Goal: Task Accomplishment & Management: Complete application form

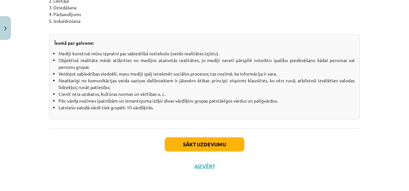
scroll to position [1181, 0]
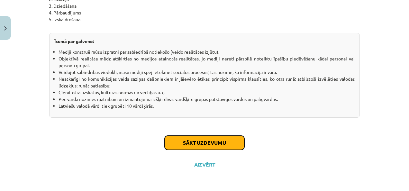
click at [226, 147] on button "Sākt uzdevumu" at bounding box center [204, 143] width 80 height 14
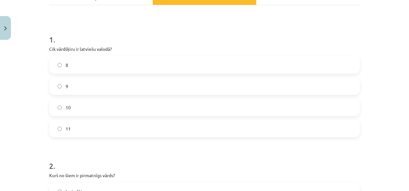
scroll to position [108, 0]
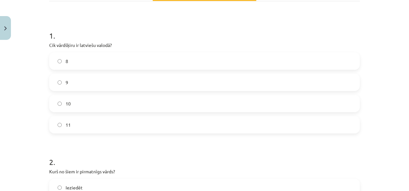
click at [319, 108] on label "10" at bounding box center [204, 103] width 309 height 16
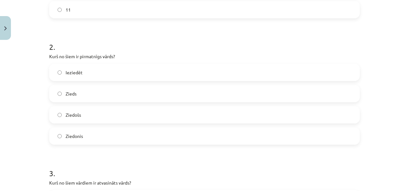
scroll to position [224, 0]
click at [88, 96] on label "Zieds" at bounding box center [204, 92] width 309 height 16
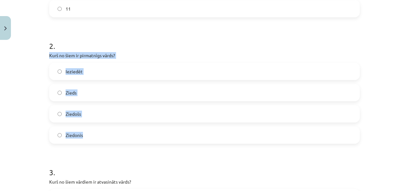
drag, startPoint x: 43, startPoint y: 55, endPoint x: 136, endPoint y: 123, distance: 114.9
copy div "Kurš no šiem ir pirmatnīgs vārds? Ieziedēt Zieds Ziedošs Ziedonis"
click at [212, 50] on div "2 . Kurš no šiem ir pirmatnīgs vārds? Ieziedēt Zieds Ziedošs Ziedonis" at bounding box center [204, 86] width 310 height 113
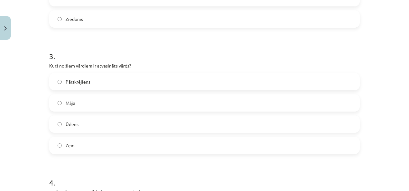
scroll to position [339, 0]
click at [323, 81] on label "Pārskrējiens" at bounding box center [204, 83] width 309 height 16
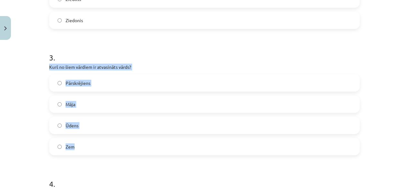
drag, startPoint x: 47, startPoint y: 66, endPoint x: 134, endPoint y: 144, distance: 117.1
click at [134, 144] on div "3 . Kurš no šiem vārdiem ir atvasināts vārds? Pārskrējiens Māja Ūdens Zem" at bounding box center [204, 98] width 310 height 113
copy div "Kurš no šiem vārdiem ir atvasināts vārds? Pārskrējiens Māja Ūdens Zem"
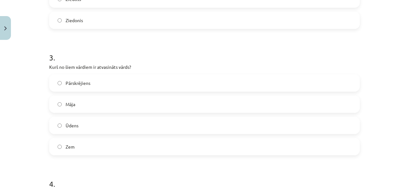
click at [237, 49] on h1 "3 ." at bounding box center [204, 52] width 310 height 20
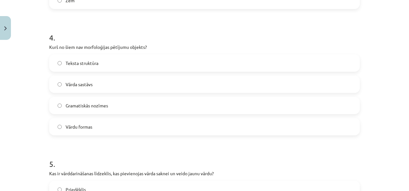
scroll to position [488, 0]
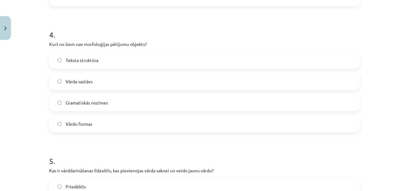
click at [333, 65] on label "Teksta struktūra" at bounding box center [204, 60] width 309 height 16
drag, startPoint x: 42, startPoint y: 48, endPoint x: 61, endPoint y: 65, distance: 25.0
click at [64, 66] on div "Mācību tēma: Latviešu valodas i - 11. klases 1. ieskaites mācību materiāls (a,b…" at bounding box center [204, 95] width 409 height 191
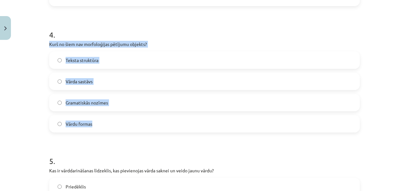
drag, startPoint x: 61, startPoint y: 65, endPoint x: 135, endPoint y: 128, distance: 98.2
click at [136, 128] on div "Mācību tēma: Latviešu valodas i - 11. klases 1. ieskaites mācību materiāls (a,b…" at bounding box center [204, 95] width 409 height 191
copy div "Kurš no šiem nav morfoloģijas pētījumu objekts? Teksta struktūra Vārda sastāvs …"
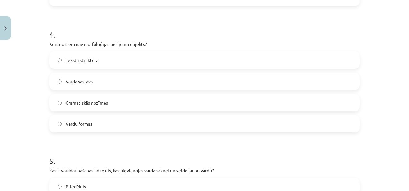
click at [178, 38] on h1 "4 ." at bounding box center [204, 29] width 310 height 20
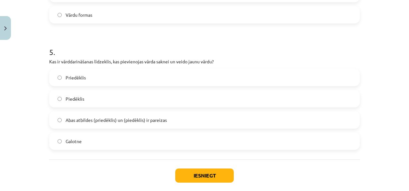
scroll to position [606, 0]
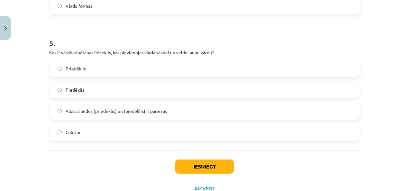
click at [244, 112] on label "Abas atbildes (priedēklis) un (piedēklis) ir pareizas" at bounding box center [204, 111] width 309 height 16
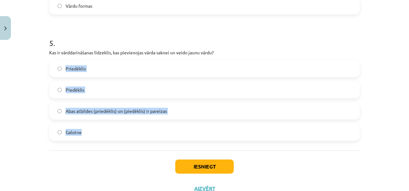
drag, startPoint x: 36, startPoint y: 56, endPoint x: 97, endPoint y: 81, distance: 65.8
click at [104, 84] on div "Mācību tēma: Latviešu valodas i - 11. klases 1. ieskaites mācību materiāls (a,b…" at bounding box center [204, 95] width 409 height 191
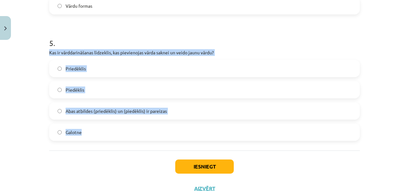
drag, startPoint x: 44, startPoint y: 52, endPoint x: 154, endPoint y: 140, distance: 141.0
copy div "Kas ir vārddarināšanas līdzeklis, kas pievienojas vārda saknei un veido jaunu v…"
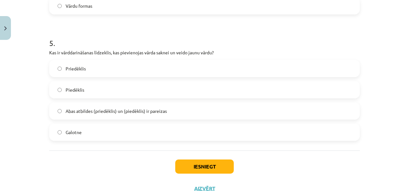
click at [272, 176] on div "Iesniegt Aizvērt" at bounding box center [204, 172] width 310 height 45
click at [223, 167] on button "Iesniegt" at bounding box center [204, 166] width 58 height 14
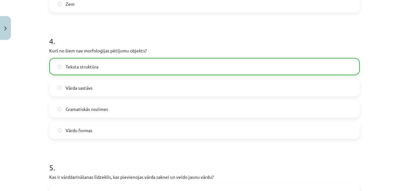
scroll to position [650, 0]
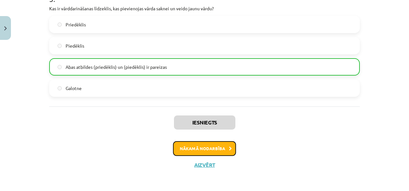
click at [190, 149] on button "Nākamā nodarbība" at bounding box center [204, 148] width 63 height 15
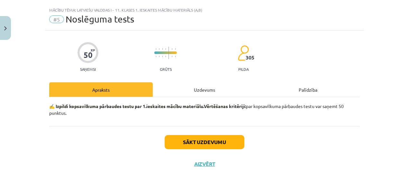
scroll to position [12, 0]
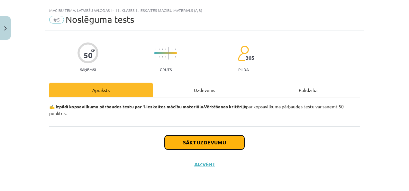
click at [207, 142] on button "Sākt uzdevumu" at bounding box center [204, 142] width 80 height 14
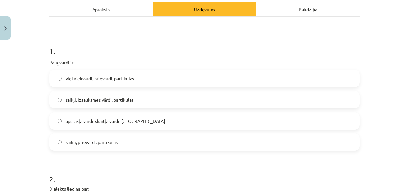
scroll to position [107, 0]
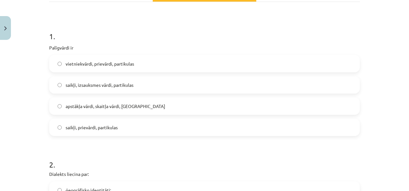
click at [233, 133] on label "saikļi, prievārdi, partikulas" at bounding box center [204, 127] width 309 height 16
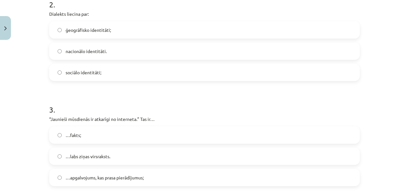
scroll to position [269, 0]
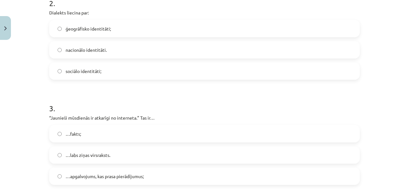
click at [315, 57] on label "nacionālo identitāti." at bounding box center [204, 50] width 309 height 16
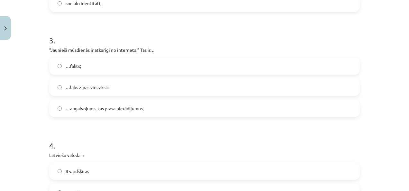
scroll to position [340, 0]
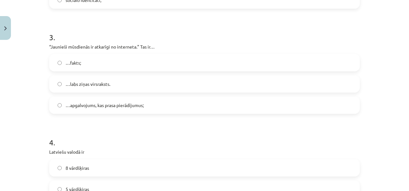
click at [303, 62] on label "…fakts;" at bounding box center [204, 63] width 309 height 16
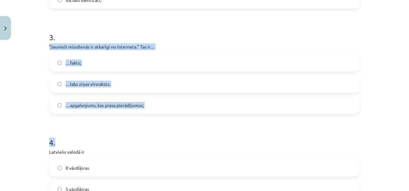
drag, startPoint x: 41, startPoint y: 44, endPoint x: 146, endPoint y: 114, distance: 126.0
click at [146, 114] on div "Mācību tēma: Latviešu valodas i - 11. klases 1. ieskaites mācību materiāls (a,b…" at bounding box center [204, 95] width 409 height 191
drag, startPoint x: 146, startPoint y: 114, endPoint x: 144, endPoint y: 125, distance: 10.7
click at [40, 52] on div "Mācību tēma: Latviešu valodas i - 11. klases 1. ieskaites mācību materiāls (a,b…" at bounding box center [204, 95] width 409 height 191
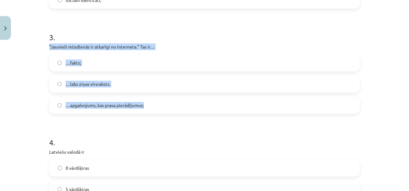
drag, startPoint x: 43, startPoint y: 46, endPoint x: 147, endPoint y: 104, distance: 118.7
copy div "“Jaunieši mūsdienās ir atkarīgi no interneta.” Tas ir… …fakts; …labs ziņas virs…"
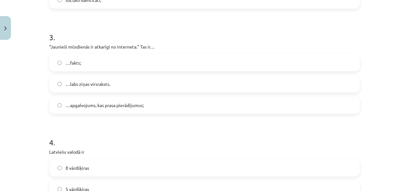
click at [202, 30] on h1 "3 ." at bounding box center [204, 32] width 310 height 20
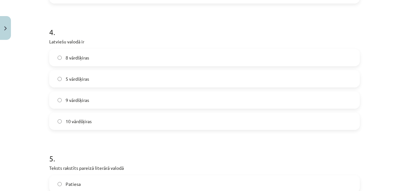
scroll to position [456, 0]
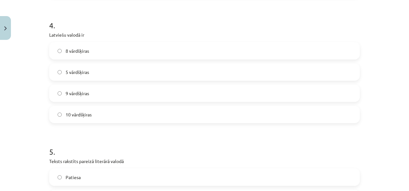
click at [340, 121] on label "10 vārdšķiras" at bounding box center [204, 114] width 309 height 16
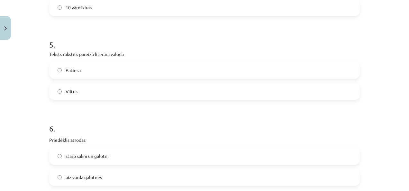
scroll to position [567, 0]
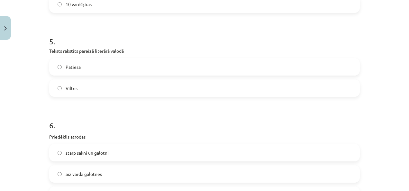
click at [330, 71] on label "Patiesa" at bounding box center [204, 67] width 309 height 16
drag, startPoint x: 45, startPoint y: 50, endPoint x: 119, endPoint y: 96, distance: 87.8
click at [119, 96] on div "50 XP Saņemsi Grūts 305 pilda Apraksts Uzdevums Palīdzība 1 . Palīgvārdi ir vie…" at bounding box center [204, 122] width 318 height 1293
copy div "Teksts rakstīts pareizā literārā valodā Patiesa Viltus"
click at [85, 122] on h1 "6 ." at bounding box center [204, 120] width 310 height 20
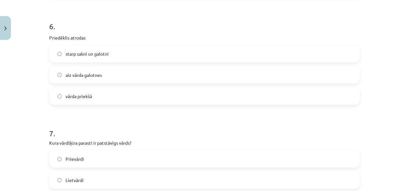
scroll to position [674, 0]
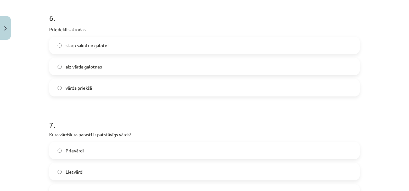
click at [289, 46] on label "starp sakni un galotni" at bounding box center [204, 45] width 309 height 16
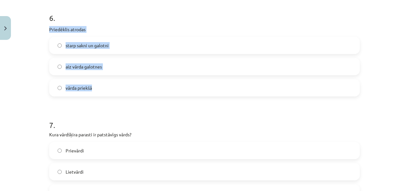
drag, startPoint x: 41, startPoint y: 29, endPoint x: 120, endPoint y: 81, distance: 94.3
click at [120, 81] on div "Mācību tēma: Latviešu valodas i - 11. klases 1. ieskaites mācību materiāls (a,b…" at bounding box center [204, 95] width 409 height 191
copy div "Priedēklis atrodas starp sakni un galotni aiz vārda galotnes vārda priekšā"
click at [173, 33] on div "6 . Priedēklis atrodas starp sakni un galotni aiz vārda galotnes vārda priekšā" at bounding box center [204, 49] width 310 height 94
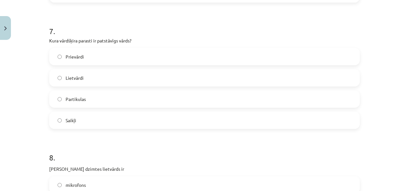
scroll to position [769, 0]
click at [267, 77] on label "Lietvārdi" at bounding box center [204, 76] width 309 height 16
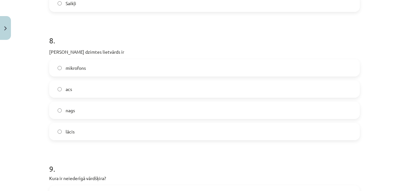
scroll to position [886, 0]
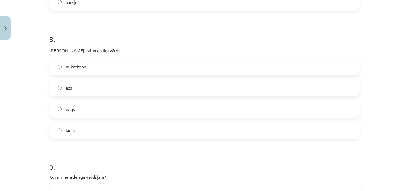
click at [94, 103] on label "nags" at bounding box center [204, 109] width 309 height 16
click at [91, 131] on label "lācis" at bounding box center [204, 130] width 309 height 16
click at [74, 68] on span "mikrofons" at bounding box center [76, 66] width 20 height 7
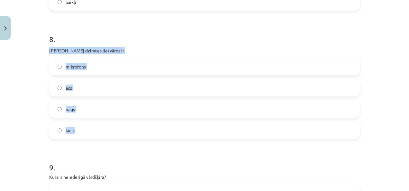
drag, startPoint x: 47, startPoint y: 47, endPoint x: 128, endPoint y: 122, distance: 110.7
click at [128, 122] on div "8 . Sieviešu dzimtes lietvārds ir mikrofons acs nags lācis" at bounding box center [204, 80] width 310 height 115
copy div "Sieviešu dzimtes lietvārds ir mikrofons acs nags lācis"
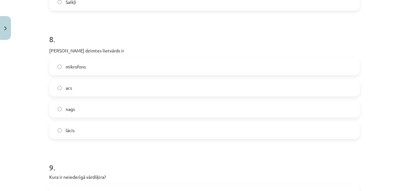
click at [149, 41] on h1 "8 ." at bounding box center [204, 33] width 310 height 20
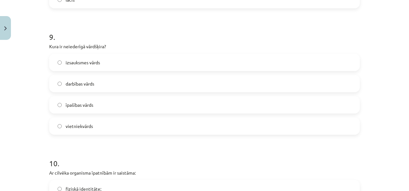
scroll to position [1023, 0]
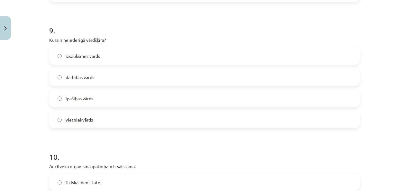
click at [225, 54] on label "izsauksmes vārds" at bounding box center [204, 56] width 309 height 16
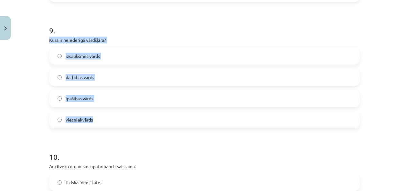
drag, startPoint x: 82, startPoint y: 50, endPoint x: 131, endPoint y: 118, distance: 84.1
copy div "Kura ir neiederīgā vārdšķira? izsauksmes vārds darbības vārds īpašības vārds vi…"
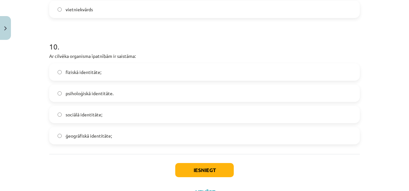
scroll to position [1135, 0]
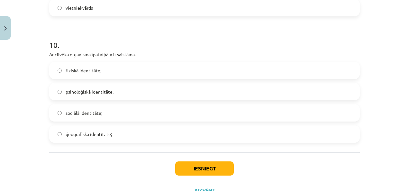
click at [220, 93] on label "psiholoģiskā identitāte." at bounding box center [204, 92] width 309 height 16
click at [195, 175] on div "Iesniegt Aizvērt" at bounding box center [204, 174] width 310 height 45
click at [195, 170] on button "Iesniegt" at bounding box center [204, 168] width 58 height 14
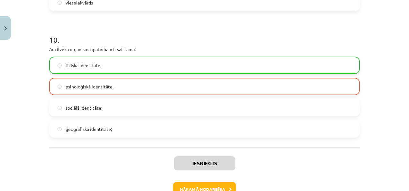
scroll to position [1181, 0]
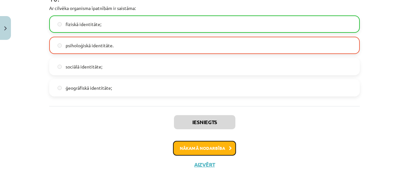
click at [216, 144] on button "Nākamā nodarbība" at bounding box center [204, 148] width 63 height 15
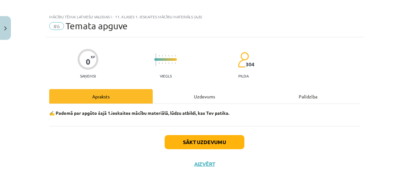
scroll to position [5, 0]
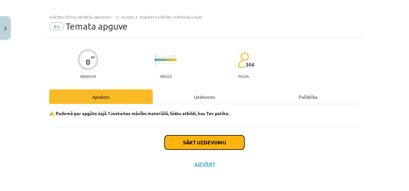
click at [217, 144] on button "Sākt uzdevumu" at bounding box center [204, 142] width 80 height 14
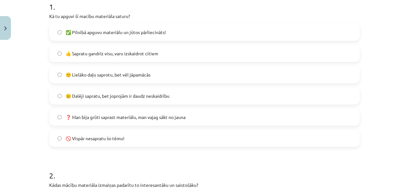
scroll to position [137, 0]
click at [273, 75] on label "🙂 Lielāko daļu saprotu, bet vēl jāpamācās" at bounding box center [204, 74] width 309 height 16
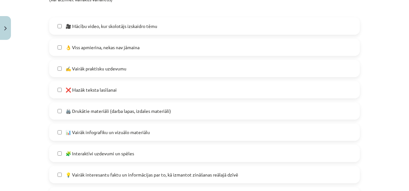
scroll to position [333, 0]
click at [320, 68] on label "✍️ Vairāk praktisku uzdevumu" at bounding box center [204, 68] width 309 height 16
click at [331, 114] on label "🖨️ Drukātie materiāli (darba lapas, izdales materiāli)" at bounding box center [204, 110] width 309 height 16
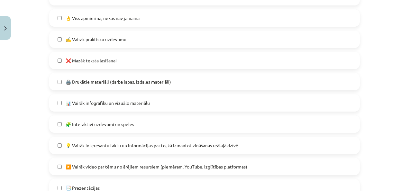
scroll to position [366, 0]
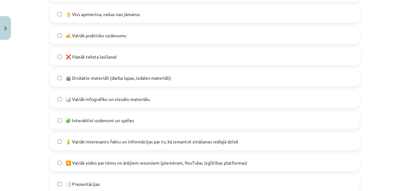
click at [342, 142] on label "💡 Vairāk interesantu faktu un informācijas par to, kā izmantot zināšanas reālaj…" at bounding box center [204, 141] width 309 height 16
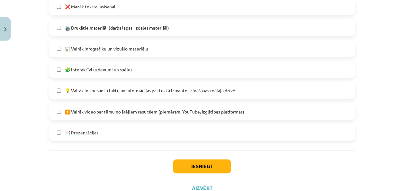
scroll to position [418, 0]
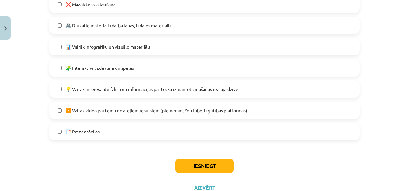
click at [328, 112] on label "▶️ Vairāk video par tēmu no ārējiem resursiem (piemēram, YouTube, izglītības pl…" at bounding box center [204, 110] width 309 height 16
click at [231, 133] on label "📑 Prezentācijas" at bounding box center [204, 131] width 309 height 16
click at [218, 169] on button "Iesniegt" at bounding box center [204, 166] width 58 height 14
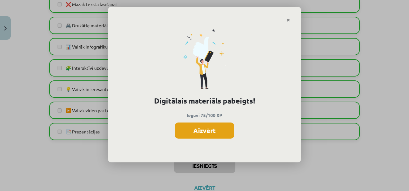
click at [217, 130] on button "Aizvērt" at bounding box center [204, 130] width 59 height 16
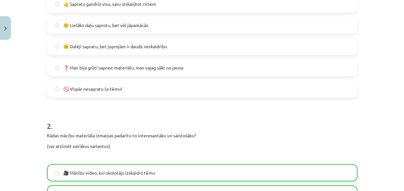
scroll to position [34, 0]
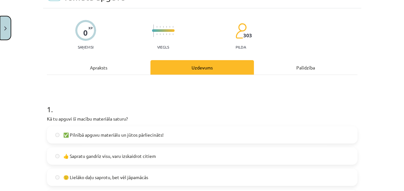
click at [6, 24] on button "Close" at bounding box center [5, 28] width 11 height 24
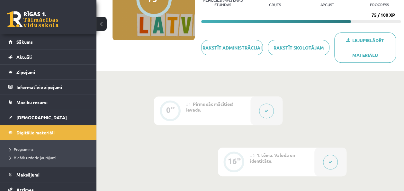
scroll to position [72, 0]
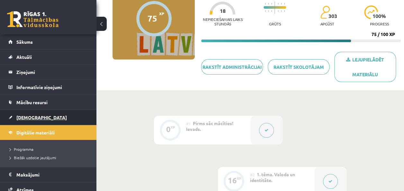
click at [18, 119] on link "[DEMOGRAPHIC_DATA]" at bounding box center [48, 117] width 80 height 15
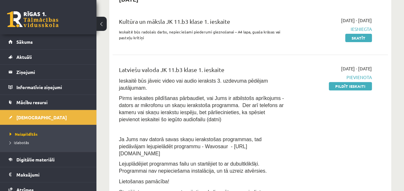
scroll to position [105, 0]
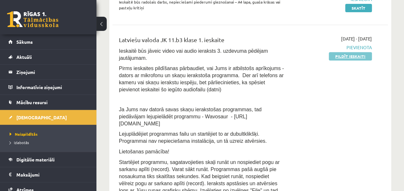
click at [357, 57] on link "Pildīt ieskaiti" at bounding box center [350, 56] width 43 height 8
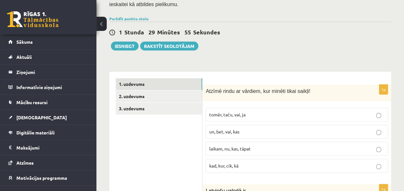
scroll to position [190, 0]
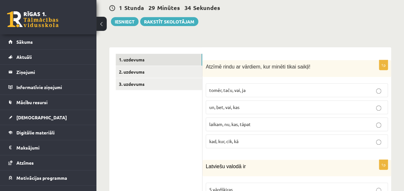
click at [333, 104] on p "un, bet, vai, kas" at bounding box center [296, 107] width 175 height 7
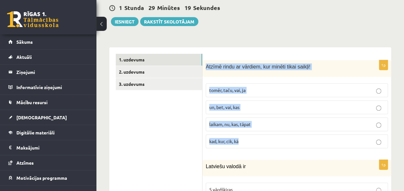
drag, startPoint x: 207, startPoint y: 43, endPoint x: 324, endPoint y: 112, distance: 135.9
click at [324, 112] on div "1p Atzīmē rindu ar vārdiem, kur minēti tikai saikļi! tomēr, taču, vai, ja un, b…" at bounding box center [296, 106] width 189 height 93
copy div "Atzīmē rindu ar vārdiem, kur minēti tikai saikļi! tomēr, taču, vai, ja un, bet,…"
click at [294, 130] on div "1p Atzīmē rindu ar vārdiem, kur minēti tikai saikļi! tomēr, taču, vai, ja un, b…" at bounding box center [296, 106] width 189 height 93
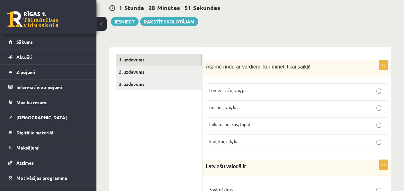
click at [229, 87] on span "tomēr, taču, vai, ja" at bounding box center [227, 90] width 36 height 6
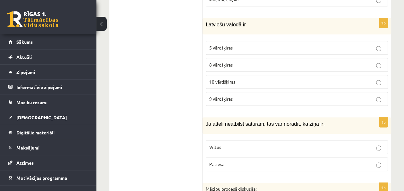
scroll to position [336, 0]
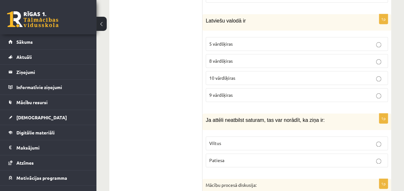
click at [354, 75] on p "10 vārdšķiras" at bounding box center [296, 78] width 175 height 7
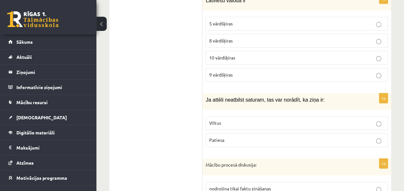
scroll to position [364, 0]
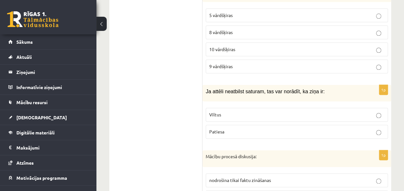
click at [343, 111] on p "Viltus" at bounding box center [296, 114] width 175 height 7
drag, startPoint x: 201, startPoint y: 67, endPoint x: 310, endPoint y: 109, distance: 116.0
drag, startPoint x: 310, startPoint y: 109, endPoint x: 305, endPoint y: 79, distance: 30.0
click at [305, 85] on div "1p Ja attēli neatbilst saturam, tas var norādīt, ka ziņa ir: Viltus Patiesa" at bounding box center [296, 114] width 189 height 59
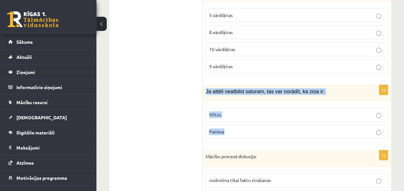
drag, startPoint x: 203, startPoint y: 69, endPoint x: 264, endPoint y: 102, distance: 69.3
click at [264, 102] on div "1p Ja attēli neatbilst saturam, tas var norādīt, ka ziņa ir: Viltus Patiesa" at bounding box center [296, 114] width 189 height 59
copy div "Ja attēli neatbilst saturam, tas var norādīt, ka ziņa ir: Viltus Patiesa"
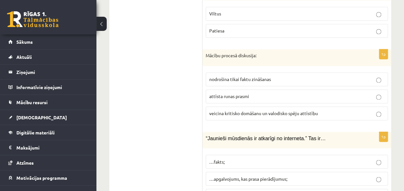
scroll to position [471, 0]
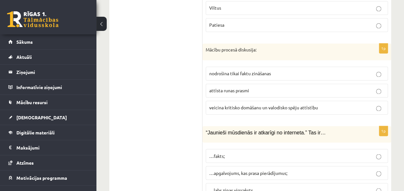
click at [366, 101] on label "veicina kritisko domāšanu un valodisko spēju attīstību" at bounding box center [297, 108] width 182 height 14
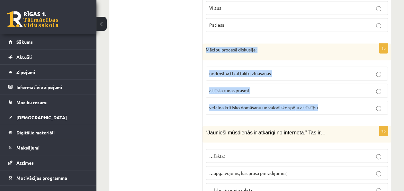
drag, startPoint x: 204, startPoint y: 23, endPoint x: 321, endPoint y: 87, distance: 133.0
click at [321, 87] on div "1p Mācību procesā diskusija: nodrošina tikai faktu zināšanas attīsta runas pras…" at bounding box center [296, 81] width 189 height 76
copy div "Mācību procesā diskusija: nodrošina tikai faktu zināšanas attīsta runas prasmi …"
click at [323, 94] on div "1p Mācību procesā diskusija: nodrošina tikai faktu zināšanas attīsta runas pras…" at bounding box center [296, 81] width 189 height 76
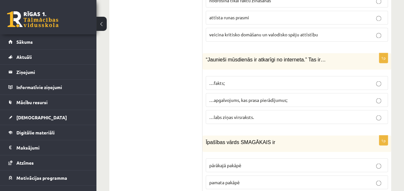
scroll to position [548, 0]
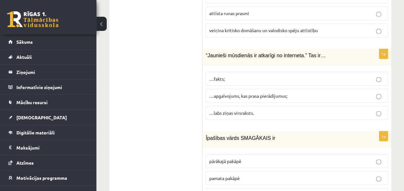
click at [349, 92] on p "…apgalvojums, kas prasa pierādījumus;" at bounding box center [296, 95] width 175 height 7
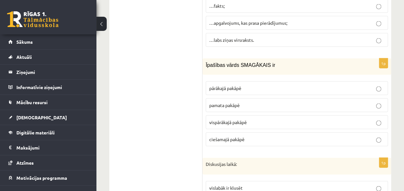
scroll to position [629, 0]
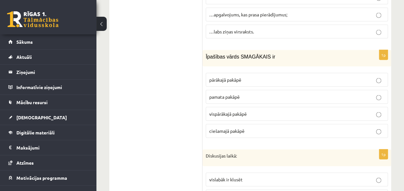
click at [344, 76] on p "pārākajā pakāpē" at bounding box center [296, 79] width 175 height 7
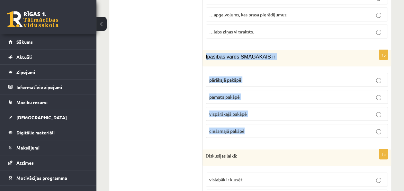
drag, startPoint x: 204, startPoint y: 31, endPoint x: 305, endPoint y: 99, distance: 121.7
click at [305, 99] on div "1p Īpašības vārds SMAGĀKAIS ir pārākajā pakāpē pamata pakāpē vispārākajā pakāpē…" at bounding box center [296, 96] width 189 height 93
copy div "Īpašības vārds SMAGĀKAIS ir pārākajā pakāpē pamata pakāpē vispārākajā pakāpē ci…"
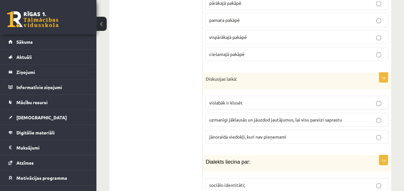
scroll to position [710, 0]
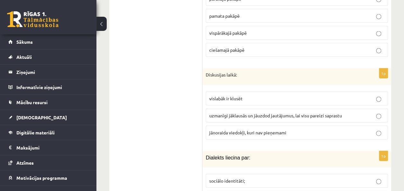
click at [369, 109] on label "uzmanīgi jāklausās un jāuzdod jautājumus, lai visu pareizi saprastu" at bounding box center [297, 116] width 182 height 14
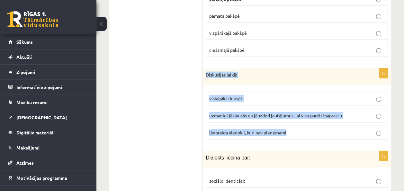
drag, startPoint x: 205, startPoint y: 46, endPoint x: 301, endPoint y: 107, distance: 113.8
click at [301, 107] on div "1p Diskusijas laikā: vislabāk ir klusēt uzmanīgi jāklausās un jāuzdod jautājumu…" at bounding box center [296, 106] width 189 height 76
copy div "Diskusijas laikā: vislabāk ir klusēt uzmanīgi jāklausās un jāuzdod jautājumus, …"
click at [300, 129] on p "jānoraida viedokļi, kuri nav pieņemami" at bounding box center [296, 132] width 175 height 7
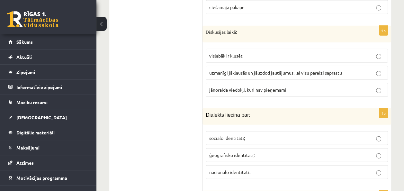
scroll to position [795, 0]
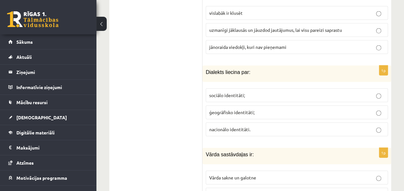
click at [301, 92] on p "sociālo identitāti;" at bounding box center [296, 95] width 175 height 7
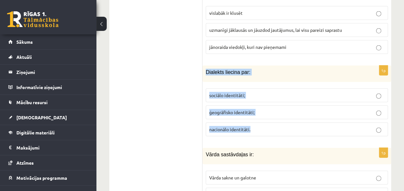
drag, startPoint x: 206, startPoint y: 42, endPoint x: 291, endPoint y: 107, distance: 107.1
click at [291, 107] on div "1p Dialekts liecina par: sociālo identitāti; ģeogrāfisko identitāti; nacionālo …" at bounding box center [296, 104] width 189 height 76
copy div "Dialekts liecina par: sociālo identitāti; ģeogrāfisko identitāti; nacionālo ide…"
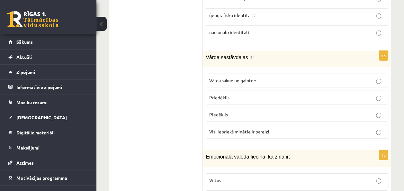
scroll to position [897, 0]
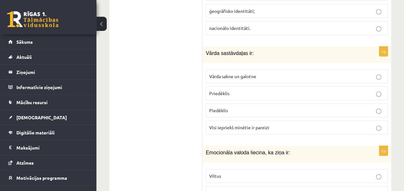
click at [321, 69] on label "Vārda sakne un galotne" at bounding box center [297, 76] width 182 height 14
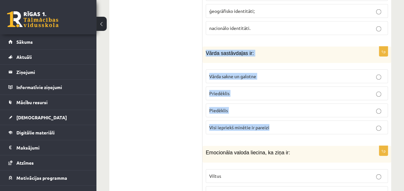
drag, startPoint x: 204, startPoint y: 25, endPoint x: 287, endPoint y: 97, distance: 110.2
click at [287, 97] on div "1p Vārda sastāvdaļas ir: Vārda sakne un galotne Priedēklis Piedēklis Visi iepri…" at bounding box center [296, 93] width 189 height 93
copy div "Vārda sastāvdaļas ir: Vārda sakne un galotne Priedēklis Piedēklis Visi iepriekš…"
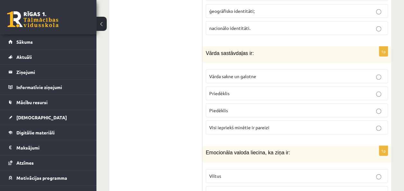
click at [250, 120] on label "Visi iepriekš minētie ir pareizi" at bounding box center [297, 127] width 182 height 14
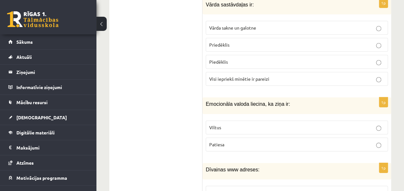
scroll to position [949, 0]
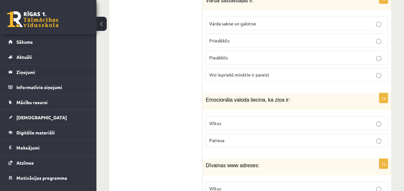
click at [342, 137] on p "Patiesa" at bounding box center [296, 140] width 175 height 7
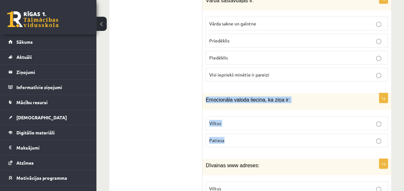
drag, startPoint x: 204, startPoint y: 69, endPoint x: 296, endPoint y: 117, distance: 103.7
click at [296, 117] on div "1p Emocionāla valoda liecina, ka ziņa ir: Viltus Patiesa" at bounding box center [296, 122] width 189 height 59
copy div "Emocionāla valoda liecina, ka ziņa ir: Viltus Patiesa"
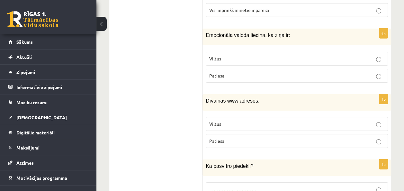
scroll to position [1018, 0]
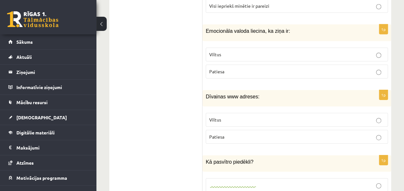
click at [372, 133] on p "Patiesa" at bounding box center [296, 136] width 175 height 7
click at [367, 116] on p "Viltus" at bounding box center [296, 119] width 175 height 7
drag, startPoint x: 206, startPoint y: 67, endPoint x: 291, endPoint y: 100, distance: 91.3
click at [291, 100] on div "1p Dīvainas www adreses: Viltus Patiesa" at bounding box center [296, 119] width 189 height 59
copy div "Dīvainas www adreses: Viltus Patiesa"
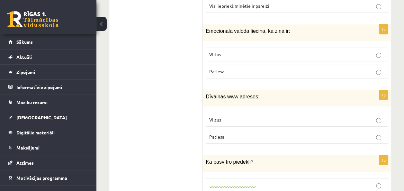
drag, startPoint x: 279, startPoint y: 123, endPoint x: 274, endPoint y: 115, distance: 8.9
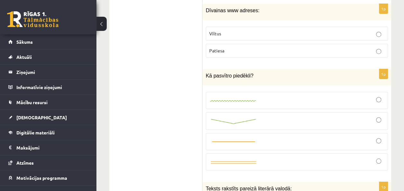
scroll to position [1108, 0]
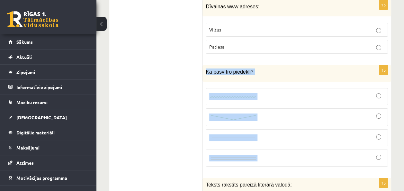
drag, startPoint x: 205, startPoint y: 43, endPoint x: 272, endPoint y: 127, distance: 107.2
click at [272, 127] on div "1p Kā pasvītro piedēkli?" at bounding box center [296, 118] width 189 height 107
copy div "Kā pasvītro piedēkli?"
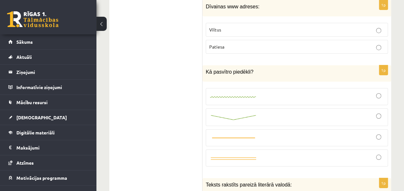
click at [248, 114] on img at bounding box center [233, 117] width 48 height 7
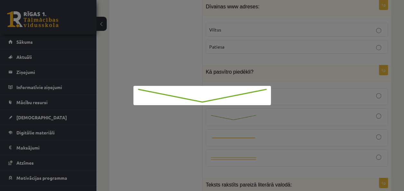
click at [291, 87] on div at bounding box center [202, 95] width 404 height 191
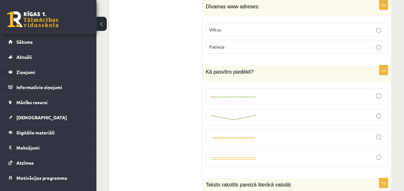
click at [361, 112] on div at bounding box center [296, 117] width 175 height 11
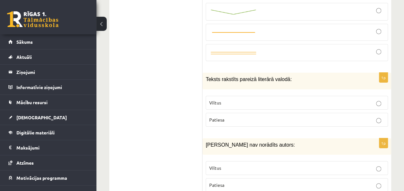
scroll to position [1217, 0]
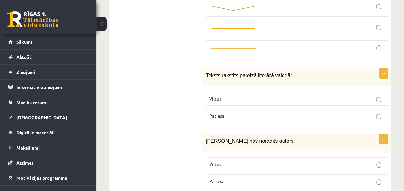
click at [373, 112] on p "Patiesa" at bounding box center [296, 115] width 175 height 7
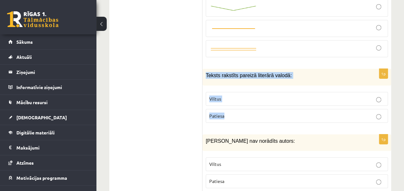
drag, startPoint x: 234, startPoint y: 48, endPoint x: 290, endPoint y: 80, distance: 64.7
click at [290, 80] on div "1p Teksts rakstīts pareizā literārā valodā: Viltus Patiesa" at bounding box center [296, 98] width 189 height 59
click at [303, 95] on p "Viltus" at bounding box center [296, 98] width 175 height 7
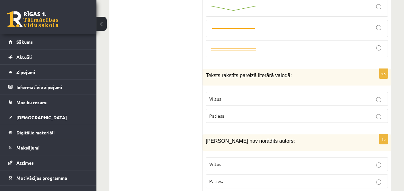
click at [311, 112] on p "Patiesa" at bounding box center [296, 115] width 175 height 7
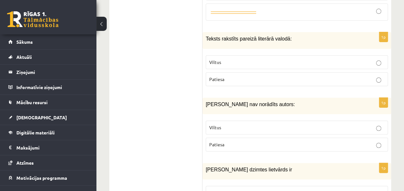
scroll to position [1258, 0]
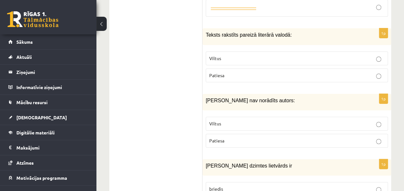
click at [376, 117] on label "Viltus" at bounding box center [297, 124] width 182 height 14
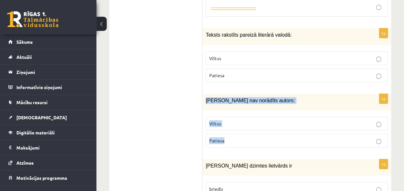
drag, startPoint x: 203, startPoint y: 67, endPoint x: 263, endPoint y: 107, distance: 71.5
click at [263, 107] on div "1p Ziņai nav norādīts autors: Viltus Patiesa" at bounding box center [296, 123] width 189 height 59
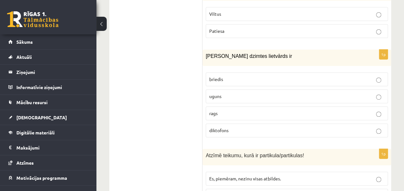
scroll to position [1351, 0]
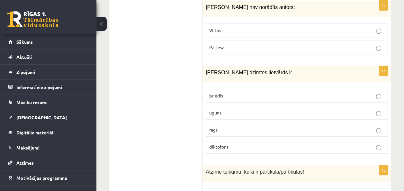
click at [312, 109] on p "uguns" at bounding box center [296, 112] width 175 height 7
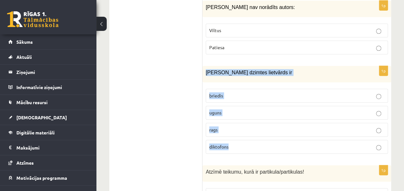
drag, startPoint x: 205, startPoint y: 40, endPoint x: 296, endPoint y: 119, distance: 120.3
click at [296, 119] on div "1p Sieviešu dzimtes lietvārds ir briedis uguns rags diktofons" at bounding box center [296, 112] width 189 height 93
click at [296, 140] on label "diktofons" at bounding box center [297, 147] width 182 height 14
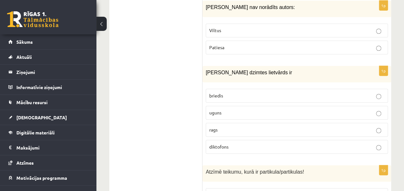
click at [296, 140] on label "diktofons" at bounding box center [297, 147] width 182 height 14
click at [224, 109] on p "uguns" at bounding box center [296, 112] width 175 height 7
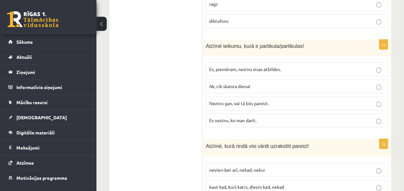
scroll to position [1484, 0]
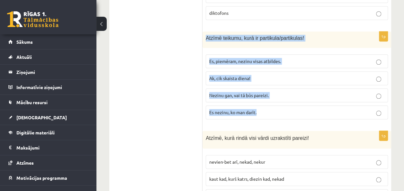
drag, startPoint x: 206, startPoint y: 8, endPoint x: 315, endPoint y: 80, distance: 131.3
click at [315, 80] on div "1p Atzīmē teikumu, kurā ir partikula/partikulas! Es, piemēram, nezinu visas atb…" at bounding box center [296, 77] width 189 height 93
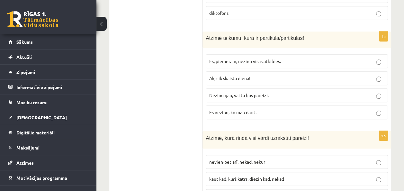
click at [241, 92] on span "Nezinu gan, vai tā būs pareizi." at bounding box center [238, 95] width 59 height 6
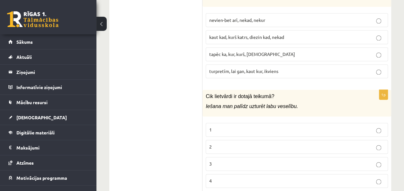
scroll to position [1630, 0]
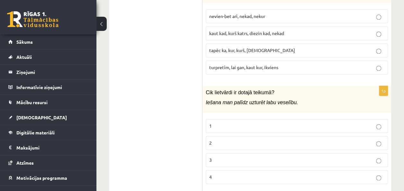
click at [332, 122] on p "1" at bounding box center [296, 125] width 175 height 7
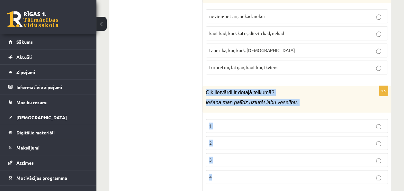
drag, startPoint x: 204, startPoint y: 58, endPoint x: 297, endPoint y: 140, distance: 124.3
click at [297, 140] on div "1p Cik lietvārdi ir dotajā teikumā? Iešana man palīdz uzturēt labu veselību. 1 …" at bounding box center [296, 137] width 189 height 103
click at [227, 139] on p "2" at bounding box center [296, 142] width 175 height 7
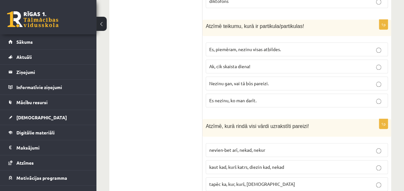
scroll to position [1517, 0]
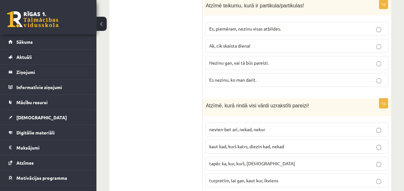
click at [234, 160] on span "tapēc ka, kur, kurš, neviens" at bounding box center [252, 163] width 86 height 6
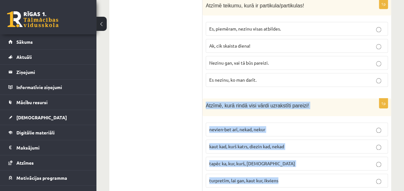
drag, startPoint x: 204, startPoint y: 72, endPoint x: 303, endPoint y: 141, distance: 120.2
click at [303, 141] on div "1p Atzīmē, kurā rindā visi vārdi uzrakstīti pareizi! nevien-bet arī, nekad, nek…" at bounding box center [296, 145] width 189 height 94
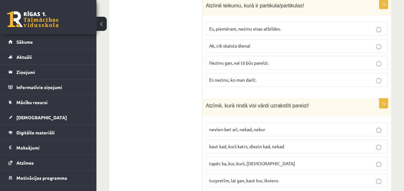
drag, startPoint x: 179, startPoint y: 119, endPoint x: 177, endPoint y: 57, distance: 61.7
click at [246, 173] on label "turpretīm, lai gan, kaut kur, ikviens" at bounding box center [297, 180] width 182 height 14
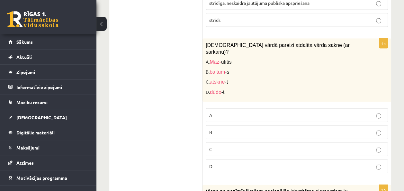
scroll to position [1857, 0]
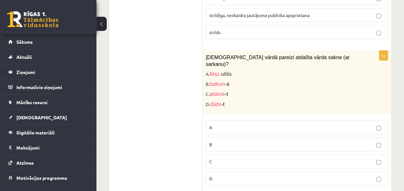
click at [371, 124] on p "A" at bounding box center [296, 127] width 175 height 7
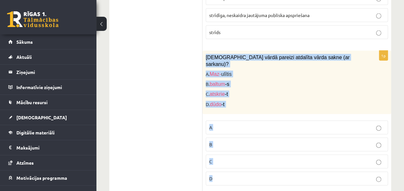
drag, startPoint x: 203, startPoint y: 21, endPoint x: 287, endPoint y: 129, distance: 136.6
click at [287, 129] on div "1p Kurā vārdā pareizi atdalīta vārda sakne (ar sarkanu)? A. Maz- ulītis B. balt…" at bounding box center [296, 121] width 189 height 140
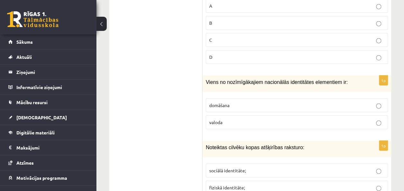
scroll to position [2002, 0]
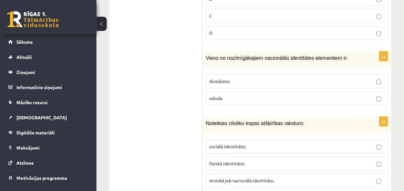
click at [359, 95] on p "valoda" at bounding box center [296, 98] width 175 height 7
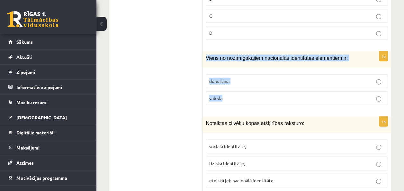
drag, startPoint x: 206, startPoint y: 16, endPoint x: 317, endPoint y: 63, distance: 120.9
click at [317, 63] on div "1p Viens no nozīmīgākajiem nacionālās identitātes elementiem ir: domāšana valoda" at bounding box center [296, 80] width 189 height 59
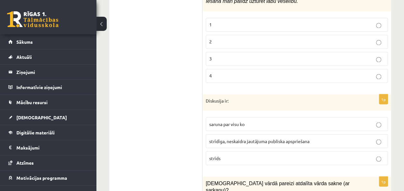
scroll to position [1735, 0]
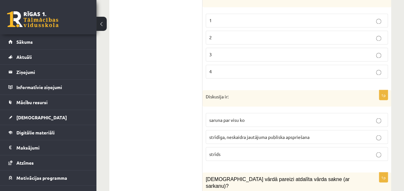
click at [347, 116] on p "saruna par visu ko" at bounding box center [296, 119] width 175 height 7
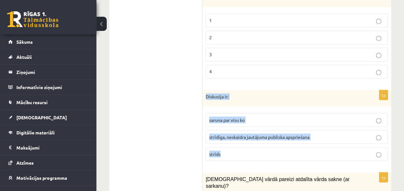
drag, startPoint x: 205, startPoint y: 62, endPoint x: 283, endPoint y: 124, distance: 100.4
click at [283, 124] on div "1p Diskusija ir: saruna par visu ko strīdīga, neskaidra jautājuma publiska apsp…" at bounding box center [296, 128] width 189 height 76
click at [253, 129] on div "1p Diskusija ir: saruna par visu ko strīdīga, neskaidra jautājuma publiska apsp…" at bounding box center [296, 128] width 189 height 76
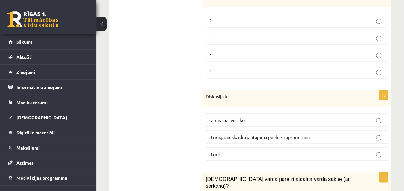
click at [219, 130] on label "strīdīga, neskaidra jautājuma publiska apspriešana" at bounding box center [297, 137] width 182 height 14
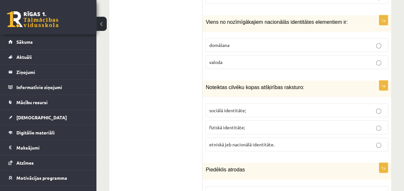
scroll to position [2034, 0]
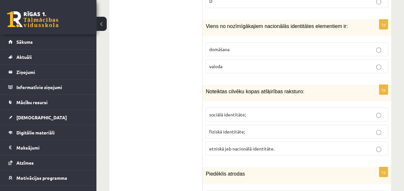
click at [354, 142] on label "etniskā jeb nacionālā identitāte." at bounding box center [297, 149] width 182 height 14
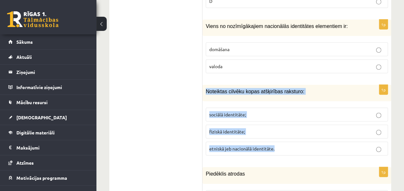
drag, startPoint x: 205, startPoint y: 47, endPoint x: 306, endPoint y: 108, distance: 117.8
click at [306, 108] on div "1p Noteiktas cilvēku kopas atšķirības raksturo: sociālā identitāte; fiziskā ide…" at bounding box center [296, 123] width 189 height 76
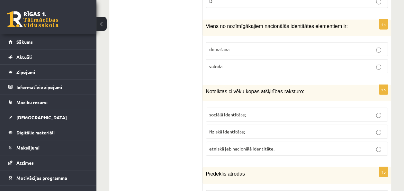
drag, startPoint x: 172, startPoint y: 46, endPoint x: 172, endPoint y: 23, distance: 22.5
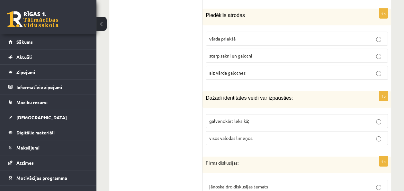
scroll to position [2200, 0]
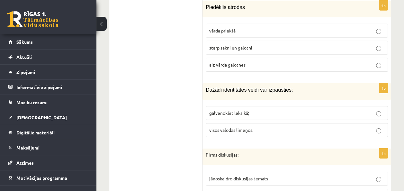
click at [317, 127] on p "visos valodas līmeņos." at bounding box center [296, 130] width 175 height 7
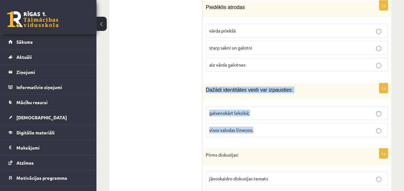
drag, startPoint x: 204, startPoint y: 46, endPoint x: 293, endPoint y: 89, distance: 99.0
click at [293, 89] on div "1p Dažādi identitātes veidi var izpausties: galvenokārt leksikā; visos valodas …" at bounding box center [296, 112] width 189 height 59
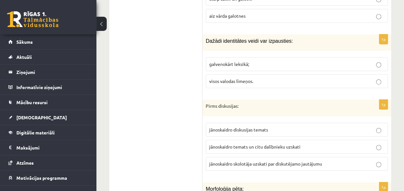
scroll to position [2252, 0]
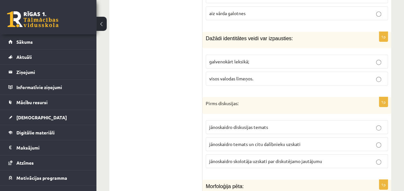
click at [337, 120] on label "jānoskaidro diskusijas temats" at bounding box center [297, 127] width 182 height 14
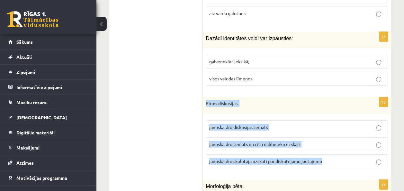
drag, startPoint x: 215, startPoint y: 52, endPoint x: 328, endPoint y: 122, distance: 132.7
click at [328, 122] on div "1p Pirms diskusijas: jānoskaidro diskusijas temats jānoskaidro temats un citu d…" at bounding box center [296, 135] width 189 height 76
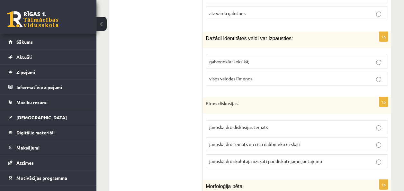
click at [342, 141] on p "jānoskaidro temats un citu dalībnieku uzskati" at bounding box center [296, 144] width 175 height 7
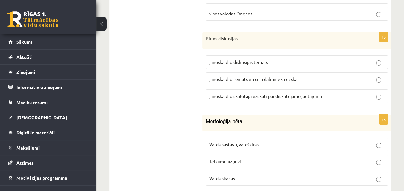
scroll to position [2329, 0]
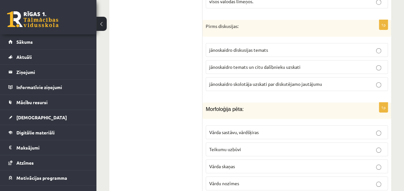
click at [323, 129] on p "Vārda sastāvu, vārdšķiras" at bounding box center [296, 132] width 175 height 7
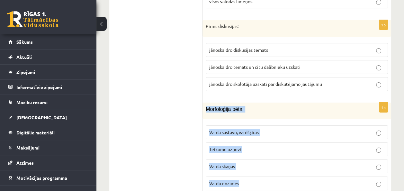
drag, startPoint x: 203, startPoint y: 61, endPoint x: 287, endPoint y: 130, distance: 108.8
click at [287, 130] on div "1p Morfoloģija pēta: Vārda sastāvu, vārdšķiras Teikumu uzbūvi Vārda skaņas Vārd…" at bounding box center [296, 148] width 189 height 93
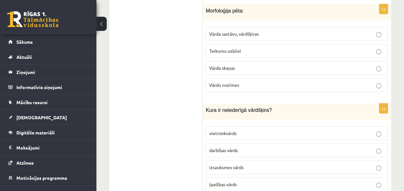
scroll to position [2432, 0]
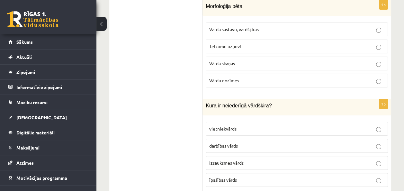
click at [321, 156] on label "izsauksmes vārds" at bounding box center [297, 163] width 182 height 14
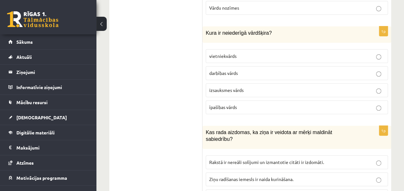
scroll to position [2530, 0]
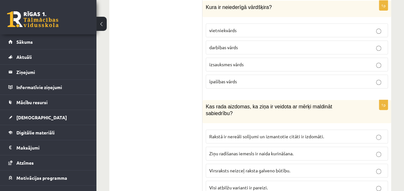
click at [331, 184] on p "Visi atbilžu varianti ir pareizi." at bounding box center [296, 187] width 175 height 7
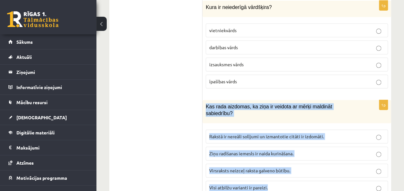
drag, startPoint x: 204, startPoint y: 59, endPoint x: 307, endPoint y: 129, distance: 125.2
click at [307, 129] on div "1p Kas rada aizdomas, ka ziņa ir veidota ar mērķi maldināt sabiedrību? Rakstā i…" at bounding box center [296, 150] width 189 height 100
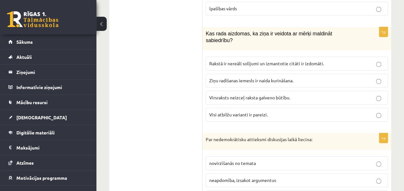
scroll to position [2629, 0]
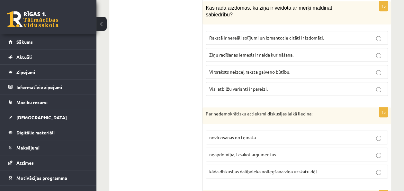
click at [340, 168] on p "kāda diskusijas dalībnieka noliegšana viņa uzskatu dēļ" at bounding box center [296, 171] width 175 height 7
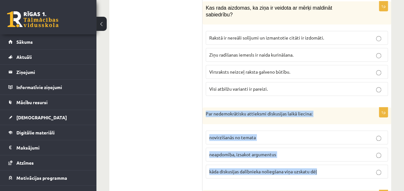
drag, startPoint x: 204, startPoint y: 58, endPoint x: 320, endPoint y: 123, distance: 132.9
click at [320, 123] on div "1p Par nedemokrātisku attieksmi diskusijas laikā liecina: novirzīšanās no temat…" at bounding box center [296, 145] width 189 height 76
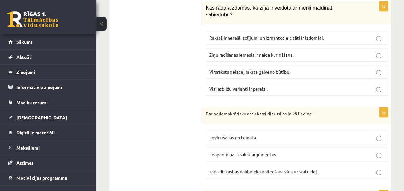
drag, startPoint x: 189, startPoint y: 116, endPoint x: 170, endPoint y: -24, distance: 140.9
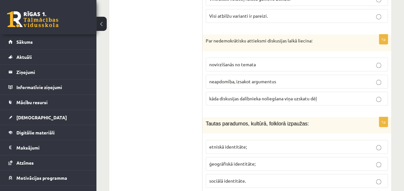
scroll to position [2719, 0]
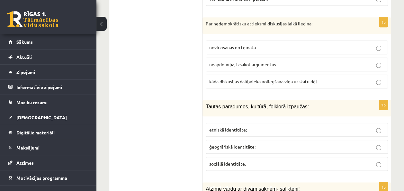
click at [325, 126] on p "etniskā identitāte;" at bounding box center [296, 129] width 175 height 7
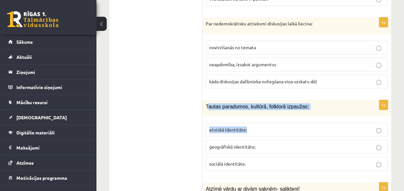
drag, startPoint x: 207, startPoint y: 49, endPoint x: 239, endPoint y: 65, distance: 36.8
click at [249, 100] on div "1p Tautas paradumos, kultūrā, folklorā izpaužas: etniskā identitāte; ģeogrāfisk…" at bounding box center [296, 138] width 189 height 76
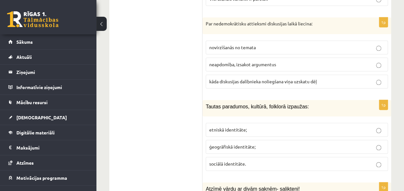
drag, startPoint x: 239, startPoint y: 65, endPoint x: 198, endPoint y: 55, distance: 43.1
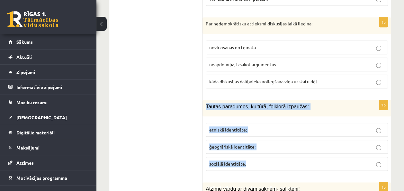
drag, startPoint x: 205, startPoint y: 48, endPoint x: 323, endPoint y: 109, distance: 133.2
click at [323, 109] on div "1p Tautas paradumos, kultūrā, folklorā izpaužas: etniskā identitāte; ģeogrāfisk…" at bounding box center [296, 138] width 189 height 76
drag, startPoint x: 128, startPoint y: 114, endPoint x: 131, endPoint y: 111, distance: 4.6
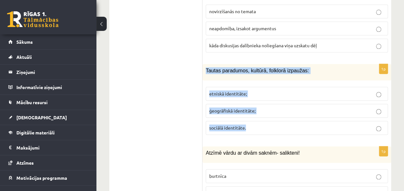
scroll to position [2757, 0]
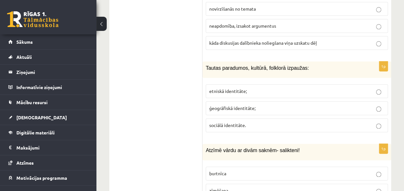
drag, startPoint x: 202, startPoint y: 95, endPoint x: 267, endPoint y: 113, distance: 67.4
drag, startPoint x: 267, startPoint y: 113, endPoint x: 198, endPoint y: 111, distance: 69.1
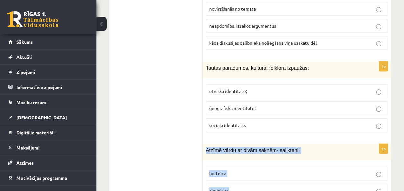
drag, startPoint x: 222, startPoint y: 95, endPoint x: 292, endPoint y: 164, distance: 99.0
click at [292, 164] on div "1p Atzīmē vārdu ar divām saknēm- salikteni! burtnīca zīmēšana dabaszinības mate…" at bounding box center [296, 190] width 189 height 93
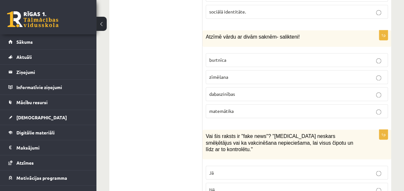
scroll to position [2887, 0]
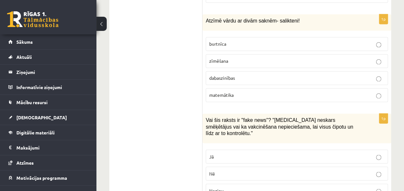
click at [337, 153] on p "Jā" at bounding box center [296, 156] width 175 height 7
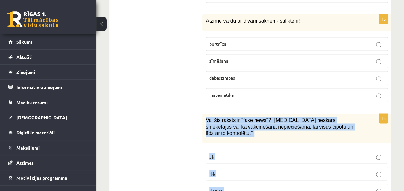
drag, startPoint x: 206, startPoint y: 62, endPoint x: 293, endPoint y: 128, distance: 109.9
click at [293, 128] on div "1p Vai šis raksts ir "fake news"? "Covid-19 neskars smēķētājus vai ka vakcinēša…" at bounding box center [296, 157] width 189 height 89
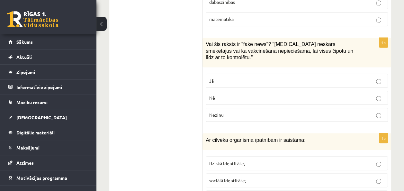
scroll to position [2964, 0]
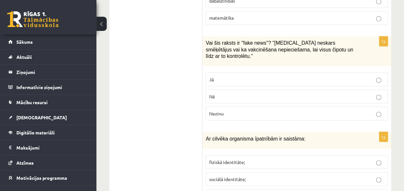
click at [228, 159] on span "fiziskā identitāte;" at bounding box center [227, 162] width 36 height 6
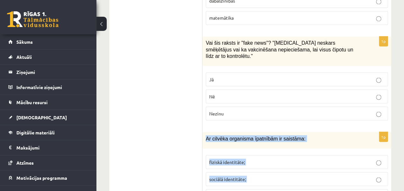
drag, startPoint x: 208, startPoint y: 74, endPoint x: 283, endPoint y: 154, distance: 109.8
click at [283, 154] on div "1p Ar cilvēka organisma īpatnībām ir saistāma: fiziskā identitāte; sociālā iden…" at bounding box center [296, 178] width 189 height 93
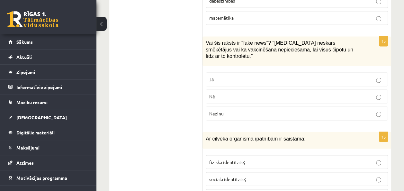
drag, startPoint x: 163, startPoint y: 28, endPoint x: 165, endPoint y: 8, distance: 19.4
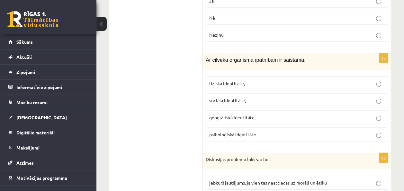
scroll to position [3092, 0]
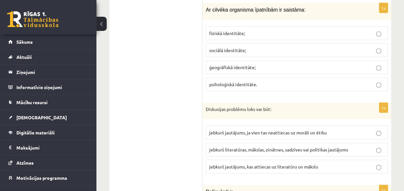
click at [261, 126] on label "jebkurš jautājums, ja vien tas neattiecas uz morāli un ētiku" at bounding box center [297, 133] width 182 height 14
drag, startPoint x: 202, startPoint y: 42, endPoint x: 271, endPoint y: 82, distance: 79.4
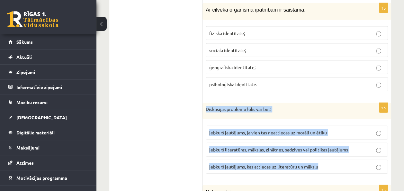
drag, startPoint x: 209, startPoint y: 43, endPoint x: 326, endPoint y: 108, distance: 133.4
click at [326, 108] on div "1p Diskusijas problēmu loks var būt: jebkurš jautājums, ja vien tas neattiecas …" at bounding box center [296, 141] width 189 height 76
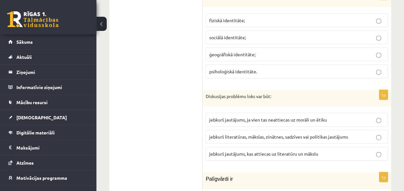
scroll to position [3132, 0]
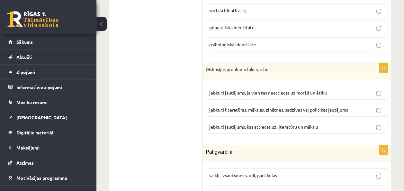
click at [363, 185] on label "saikļi, prievārdi, partikulas" at bounding box center [297, 192] width 182 height 14
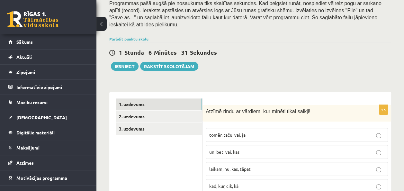
scroll to position [141, 0]
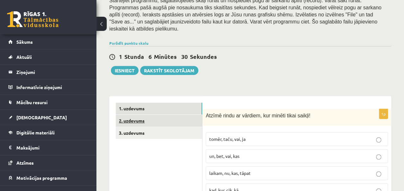
click at [148, 115] on link "2. uzdevums" at bounding box center [159, 121] width 86 height 12
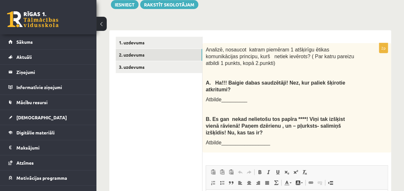
scroll to position [210, 0]
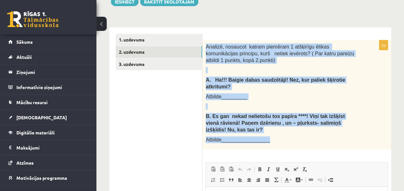
drag, startPoint x: 206, startPoint y: 25, endPoint x: 342, endPoint y: 110, distance: 159.9
click at [342, 110] on div "Analizē, nosaucot katram piemēram 1 atšķirīgu ētikas komunikācijas principu, ku…" at bounding box center [296, 94] width 189 height 109
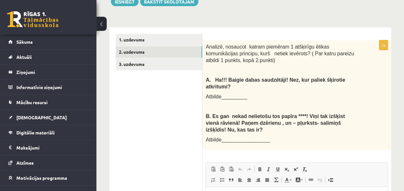
click at [179, 116] on ul "1. uzdevums 2. uzdevums 3. uzdevums" at bounding box center [159, 165] width 87 height 262
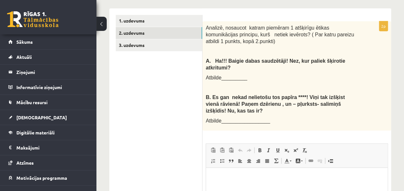
scroll to position [247, 0]
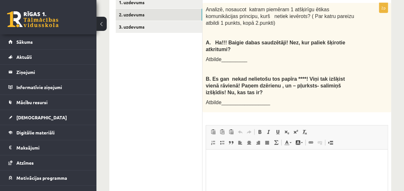
click at [315, 169] on html at bounding box center [296, 159] width 181 height 20
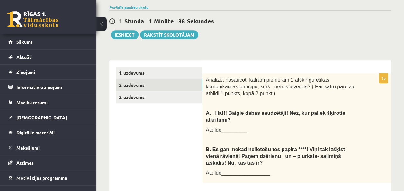
scroll to position [181, 0]
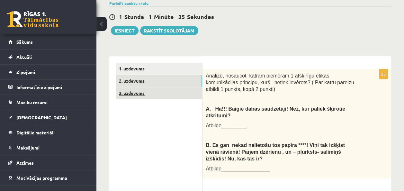
click at [136, 87] on link "3. uzdevums" at bounding box center [159, 93] width 86 height 12
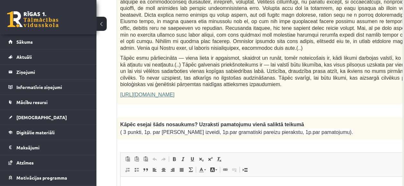
scroll to position [451, 85]
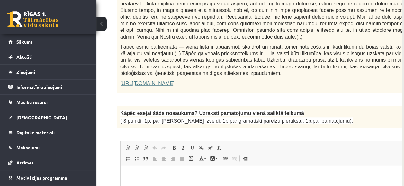
click at [105, 28] on button at bounding box center [101, 24] width 10 height 14
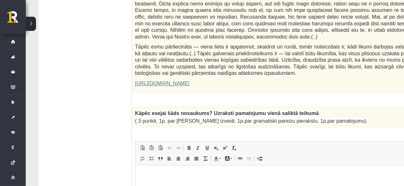
scroll to position [451, 26]
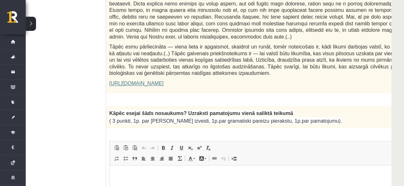
drag, startPoint x: 367, startPoint y: 65, endPoint x: 319, endPoint y: 73, distance: 48.5
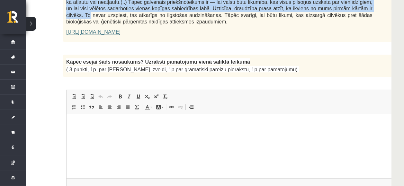
scroll to position [453, 26]
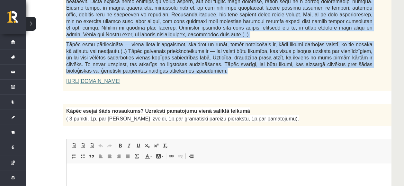
drag, startPoint x: 109, startPoint y: 45, endPoint x: 380, endPoint y: 45, distance: 270.8
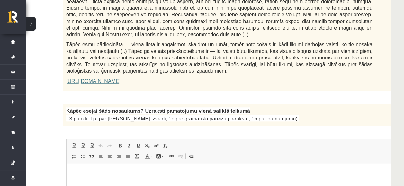
drag, startPoint x: 380, startPoint y: 45, endPoint x: 402, endPoint y: 74, distance: 36.0
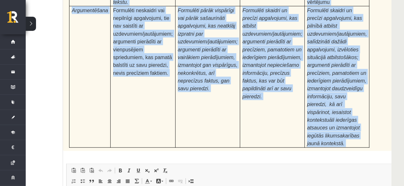
scroll to position [2075, 26]
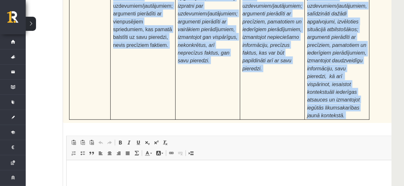
drag, startPoint x: 66, startPoint y: 64, endPoint x: 343, endPoint y: 37, distance: 278.6
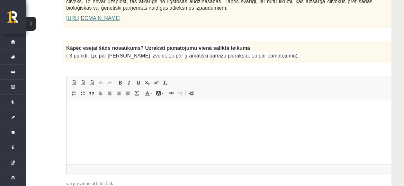
scroll to position [519, 26]
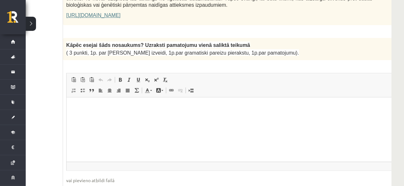
click at [238, 117] on html at bounding box center [234, 107] width 337 height 20
click at [143, 109] on p "Editor, wiswyg-editor-user-answer-47433937355140" at bounding box center [235, 106] width 324 height 7
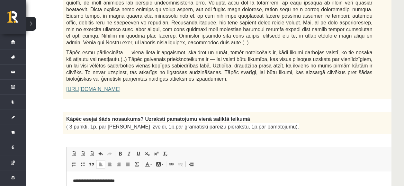
scroll to position [451, 26]
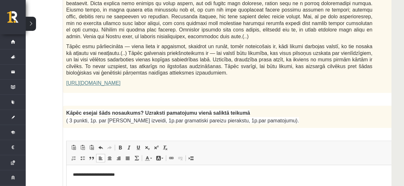
click at [120, 80] on link "https://satori.lv/article/musu-zemapzinas-pagrabi" at bounding box center [93, 82] width 54 height 5
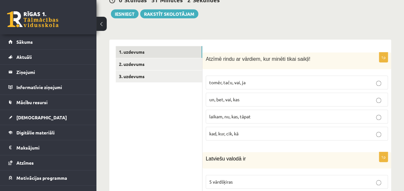
scroll to position [206, 0]
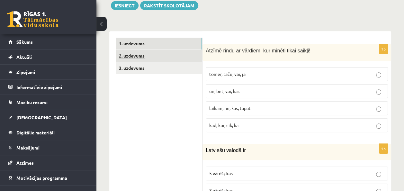
click at [167, 50] on link "2. uzdevums" at bounding box center [159, 56] width 86 height 12
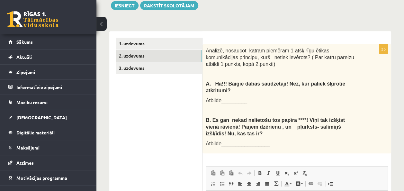
scroll to position [0, 0]
click at [146, 38] on link "1. uzdevums" at bounding box center [159, 44] width 86 height 12
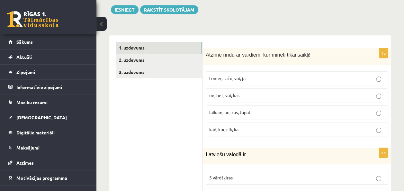
scroll to position [198, 0]
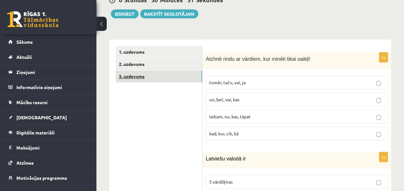
click at [147, 70] on link "3. uzdevums" at bounding box center [159, 76] width 86 height 12
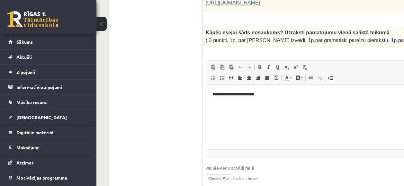
scroll to position [517, 0]
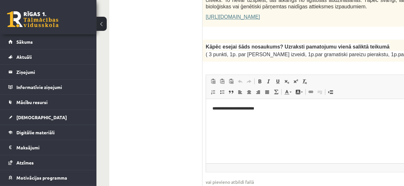
click at [105, 22] on button at bounding box center [101, 24] width 10 height 14
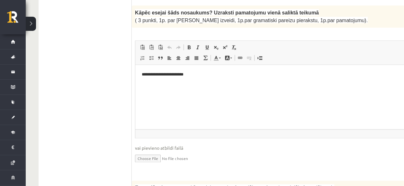
scroll to position [554, 0]
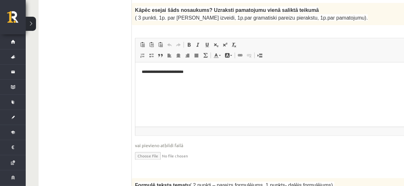
drag, startPoint x: 405, startPoint y: 55, endPoint x: 216, endPoint y: 14, distance: 193.7
click at [26, 17] on button at bounding box center [31, 24] width 10 height 14
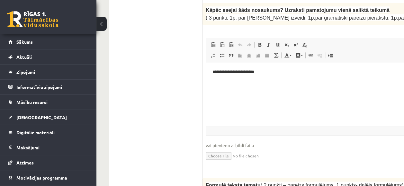
click at [100, 22] on button at bounding box center [101, 24] width 10 height 14
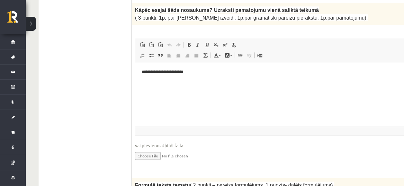
click at [198, 79] on html "**********" at bounding box center [303, 72] width 337 height 20
click at [242, 72] on p "**********" at bounding box center [296, 71] width 308 height 7
click at [256, 72] on p "**********" at bounding box center [296, 71] width 308 height 7
click at [269, 72] on p "**********" at bounding box center [296, 71] width 308 height 7
click at [328, 72] on p "**********" at bounding box center [296, 71] width 308 height 7
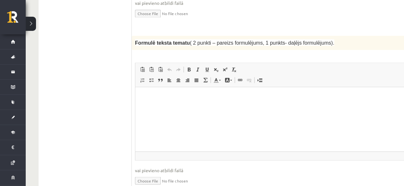
scroll to position [704, 0]
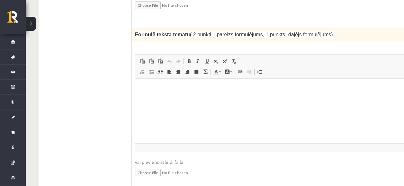
click at [305, 90] on p "Editor, wiswyg-editor-user-answer-47434085121060" at bounding box center [304, 88] width 324 height 7
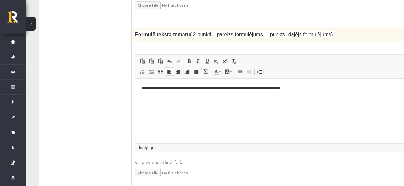
click at [252, 89] on p "**********" at bounding box center [296, 88] width 308 height 7
click at [310, 86] on p "**********" at bounding box center [296, 88] width 308 height 7
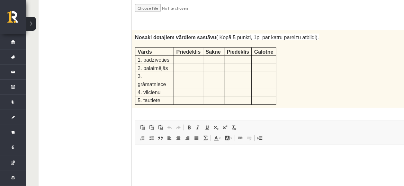
scroll to position [871, 0]
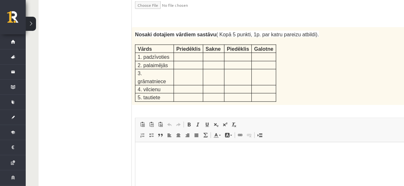
click at [159, 158] on html at bounding box center [303, 152] width 337 height 20
click at [178, 152] on p "**********" at bounding box center [296, 151] width 308 height 7
click at [177, 162] on p "**********" at bounding box center [296, 162] width 308 height 7
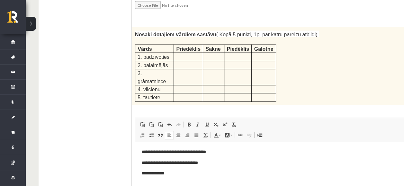
click at [197, 163] on p "**********" at bounding box center [296, 162] width 308 height 7
click at [193, 177] on html "**********" at bounding box center [303, 162] width 337 height 41
click at [187, 173] on p "**********" at bounding box center [296, 173] width 308 height 7
click at [207, 173] on p "**********" at bounding box center [296, 173] width 308 height 7
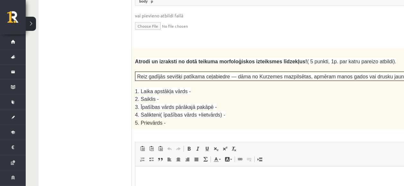
scroll to position [1084, 0]
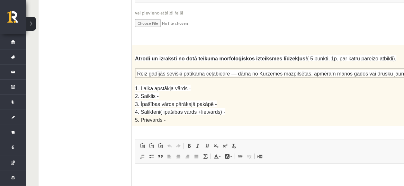
click at [253, 183] on html at bounding box center [303, 174] width 337 height 20
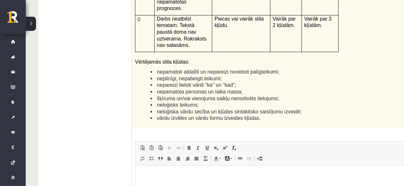
scroll to position [1575, 0]
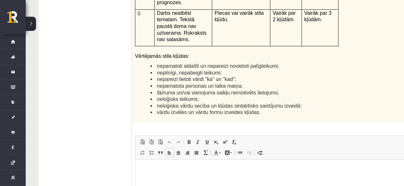
click at [159, 179] on html at bounding box center [303, 169] width 337 height 20
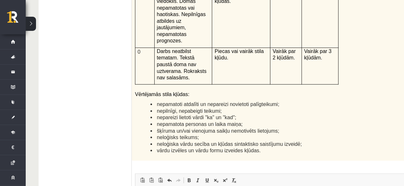
scroll to position [1539, 0]
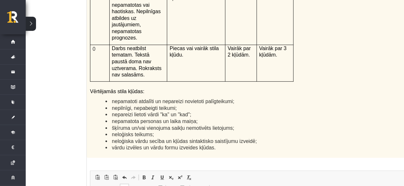
scroll to position [0, 33]
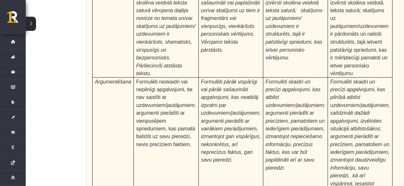
scroll to position [2075, 13]
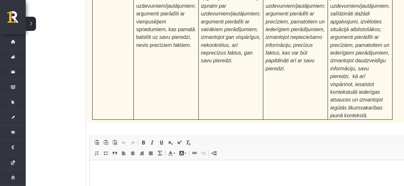
type input "**********"
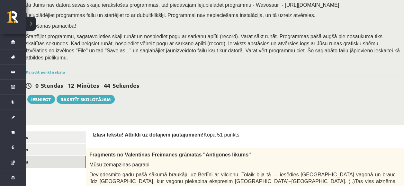
scroll to position [0, 13]
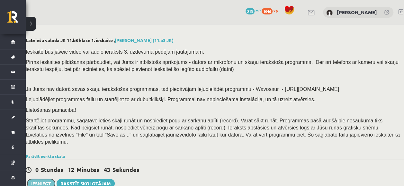
click at [48, 179] on button "Iesniegt" at bounding box center [41, 183] width 28 height 9
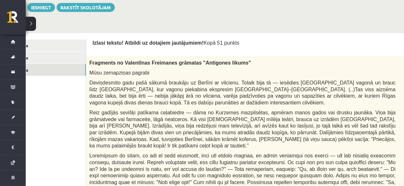
scroll to position [182, 13]
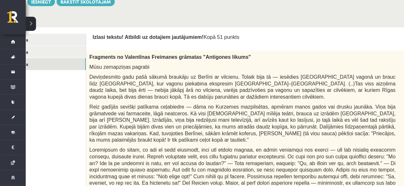
click at [32, 22] on button at bounding box center [31, 24] width 10 height 14
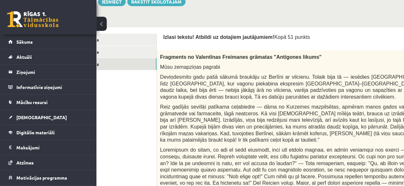
click at [102, 23] on button at bounding box center [101, 24] width 10 height 14
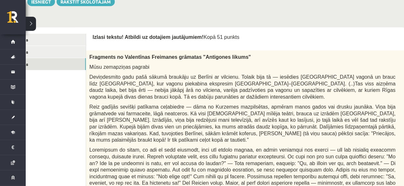
scroll to position [182, 0]
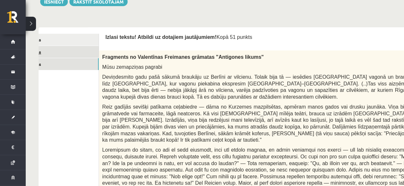
click at [62, 46] on link "2. uzdevums" at bounding box center [55, 52] width 86 height 12
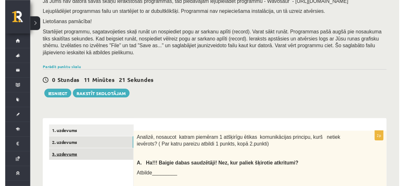
scroll to position [0, 0]
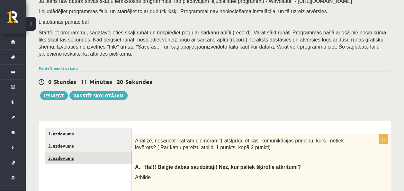
click at [91, 152] on link "3. uzdevums" at bounding box center [88, 158] width 86 height 12
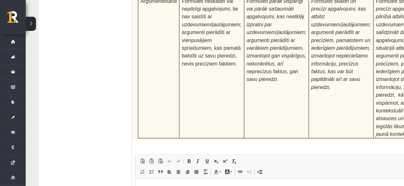
scroll to position [2082, 0]
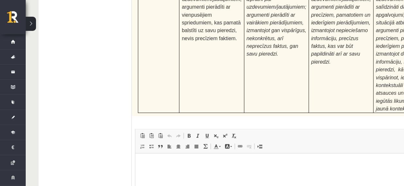
type input "**********"
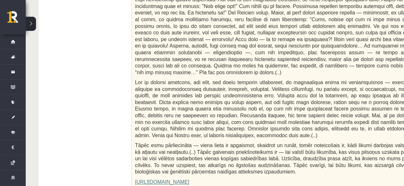
scroll to position [125, 0]
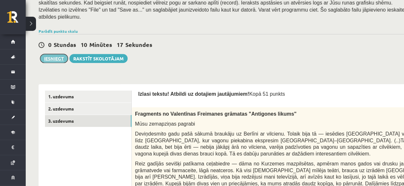
click at [58, 54] on button "Iesniegt" at bounding box center [54, 58] width 28 height 9
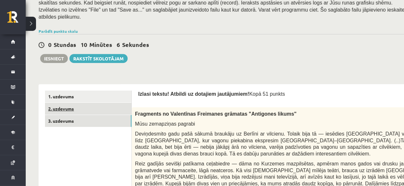
click at [93, 103] on link "2. uzdevums" at bounding box center [88, 109] width 86 height 12
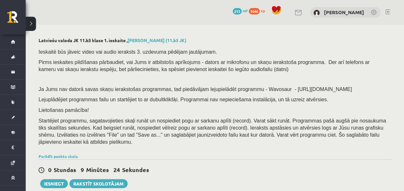
scroll to position [0, 0]
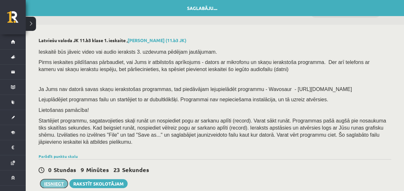
click at [55, 179] on button "Iesniegt" at bounding box center [54, 183] width 28 height 9
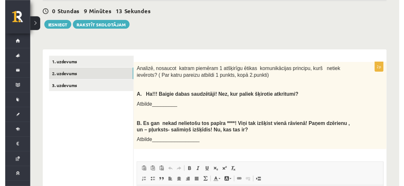
scroll to position [151, 0]
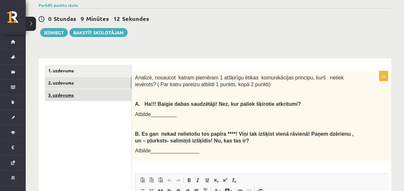
click at [87, 89] on link "3. uzdevums" at bounding box center [88, 95] width 86 height 12
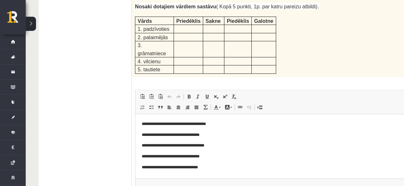
scroll to position [860, 0]
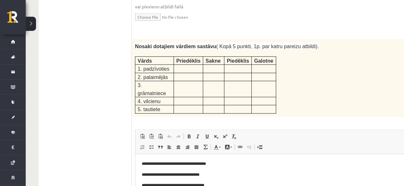
click at [260, 65] on td at bounding box center [264, 69] width 24 height 8
drag, startPoint x: 260, startPoint y: 41, endPoint x: 256, endPoint y: 43, distance: 4.5
click at [256, 57] on tbody "Vārds Priedēklis Sakne Piedēklis Galotne 1. padzīvoties 2. palaimējās 3. grāmat…" at bounding box center [205, 85] width 141 height 57
click at [207, 73] on p at bounding box center [213, 76] width 16 height 6
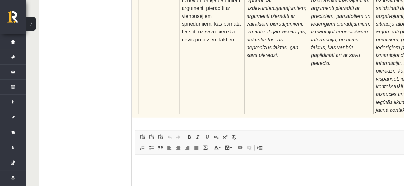
scroll to position [2082, 0]
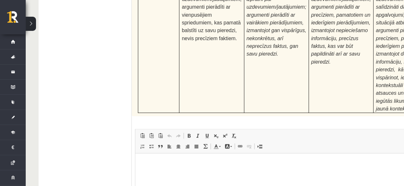
type input "**********"
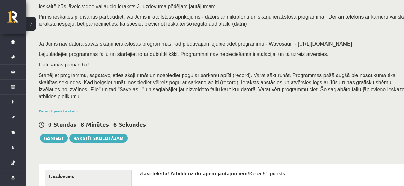
scroll to position [65, 0]
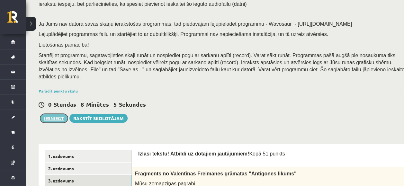
click at [64, 114] on button "Iesniegt" at bounding box center [54, 118] width 28 height 9
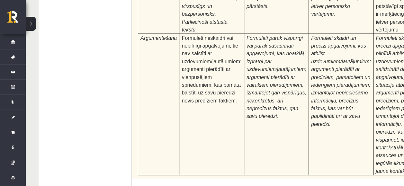
scroll to position [2082, 0]
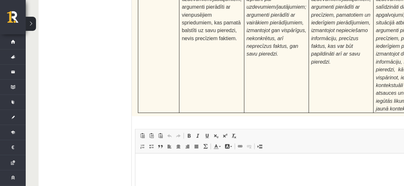
click at [162, 173] on html at bounding box center [303, 163] width 337 height 20
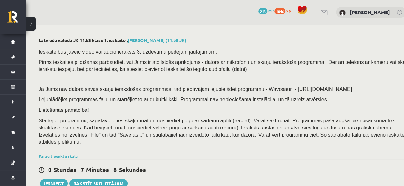
scroll to position [48, 0]
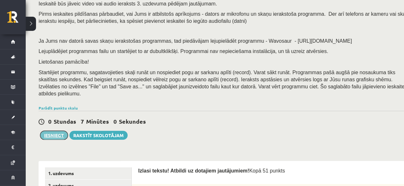
click at [52, 131] on button "Iesniegt" at bounding box center [54, 135] width 28 height 9
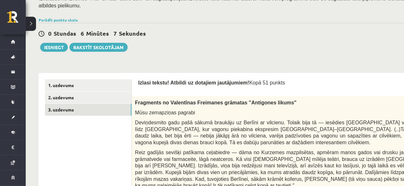
scroll to position [150, 0]
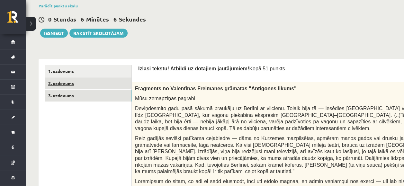
click at [90, 77] on link "2. uzdevums" at bounding box center [88, 83] width 86 height 12
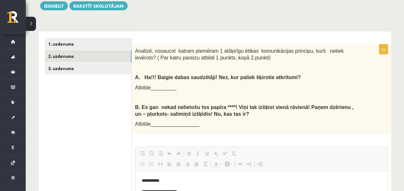
scroll to position [0, 0]
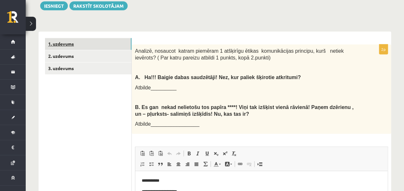
click at [92, 38] on link "1. uzdevums" at bounding box center [88, 44] width 86 height 12
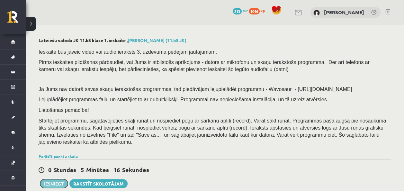
click at [61, 179] on button "Iesniegt" at bounding box center [54, 183] width 28 height 9
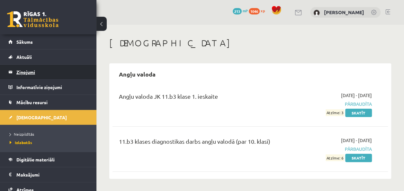
click at [31, 73] on legend "Ziņojumi 0" at bounding box center [52, 72] width 72 height 15
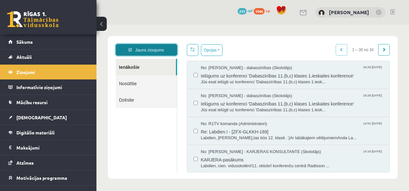
click at [135, 49] on link "Jauns ziņojums" at bounding box center [146, 50] width 61 height 12
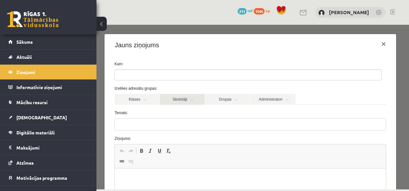
click at [184, 103] on link "Skolotāji" at bounding box center [182, 99] width 45 height 11
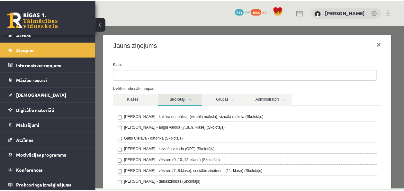
scroll to position [23, 0]
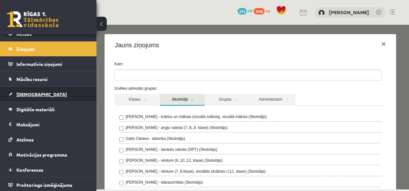
click at [28, 94] on span "[DEMOGRAPHIC_DATA]" at bounding box center [41, 94] width 50 height 6
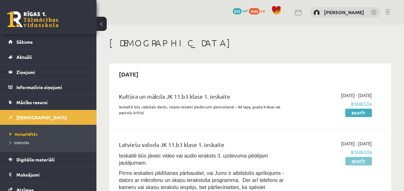
click at [358, 161] on link "Skatīt" at bounding box center [358, 161] width 27 height 8
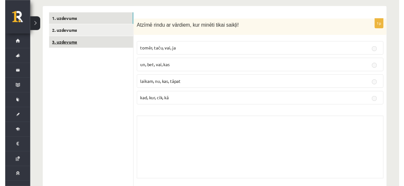
scroll to position [189, 0]
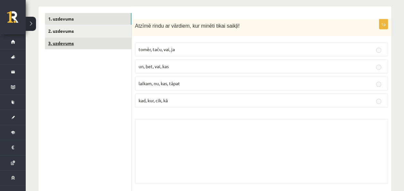
click at [75, 37] on link "3. uzdevums" at bounding box center [88, 43] width 86 height 12
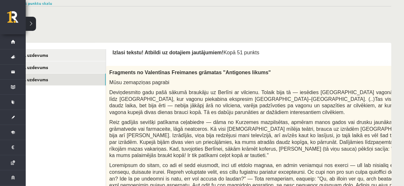
scroll to position [160, 26]
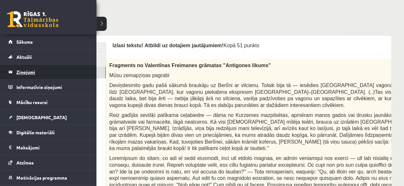
click at [27, 70] on legend "Ziņojumi 0" at bounding box center [52, 72] width 72 height 15
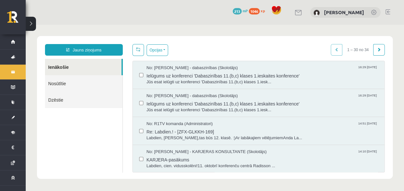
click at [93, 43] on div "Jauns ziņojums Ienākošie Nosūtītie Dzēstie ********* ********* ******* Opcijas …" at bounding box center [215, 107] width 356 height 143
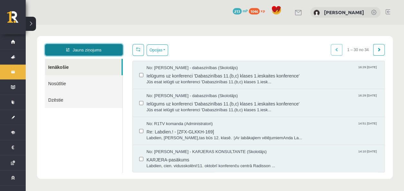
click at [96, 55] on link "Jauns ziņojums" at bounding box center [84, 50] width 78 height 12
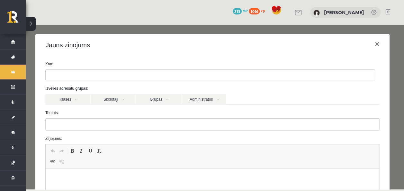
click at [168, 84] on form "Kam: Izvēlies adresātu grupas: Klases Skolotāji Grupas Administratori 11.b3 JK …" at bounding box center [212, 162] width 344 height 202
click at [168, 76] on ul at bounding box center [210, 75] width 329 height 10
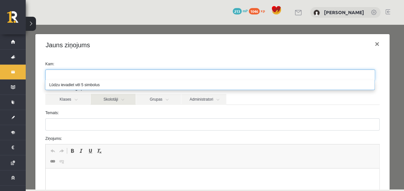
click at [111, 100] on link "Skolotāji" at bounding box center [113, 99] width 45 height 11
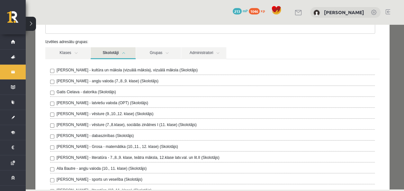
scroll to position [46, 0]
click at [100, 101] on label "[PERSON_NAME] - latviešu valoda (OPT) (Skolotājs)" at bounding box center [103, 104] width 92 height 6
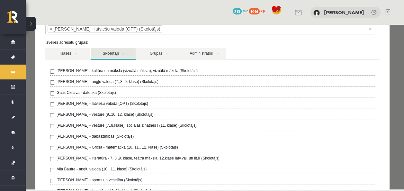
click at [125, 53] on link "Skolotāji" at bounding box center [113, 54] width 45 height 12
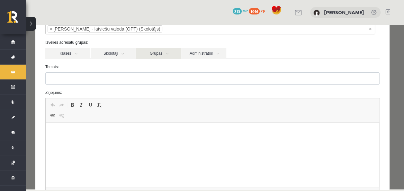
click at [161, 53] on link "Grupas" at bounding box center [158, 53] width 45 height 11
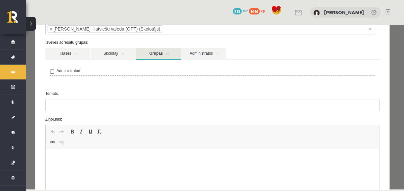
click at [161, 53] on link "Grupas" at bounding box center [158, 54] width 45 height 12
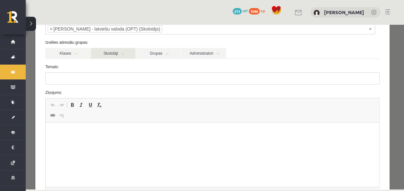
click at [109, 55] on link "Skolotāji" at bounding box center [113, 53] width 45 height 11
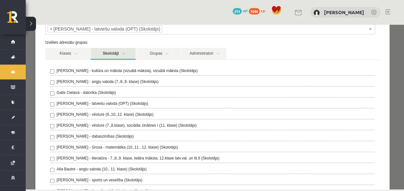
click at [109, 55] on link "Skolotāji" at bounding box center [113, 54] width 45 height 12
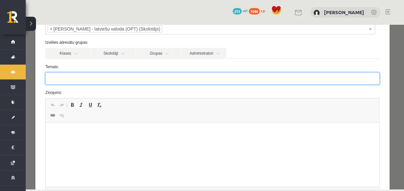
click at [284, 78] on input "Temats:" at bounding box center [212, 78] width 334 height 12
type input "*******"
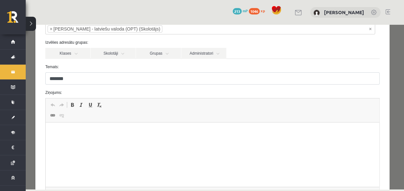
click at [227, 133] on p "Editor, wiswyg-editor-47433960593740-1760476190-423" at bounding box center [212, 132] width 321 height 7
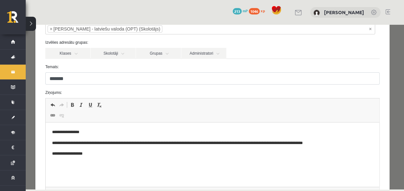
click at [54, 154] on p "**********" at bounding box center [210, 153] width 316 height 7
click at [95, 155] on p "**********" at bounding box center [210, 153] width 316 height 7
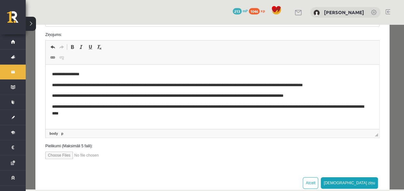
scroll to position [105, 0]
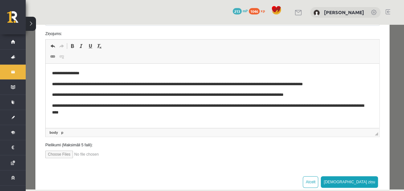
click at [60, 154] on input "file" at bounding box center [81, 154] width 73 height 8
type input "**********"
click at [121, 114] on p "**********" at bounding box center [210, 108] width 316 height 13
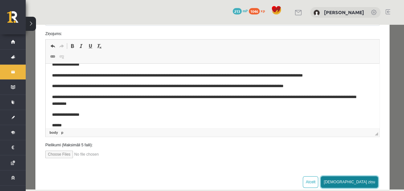
click at [365, 178] on button "[DEMOGRAPHIC_DATA] ziņu" at bounding box center [349, 182] width 57 height 12
click at [364, 182] on button "[DEMOGRAPHIC_DATA] ziņu" at bounding box center [349, 182] width 57 height 12
click at [102, 109] on body "**********" at bounding box center [212, 94] width 321 height 67
click at [98, 104] on p "**********" at bounding box center [207, 100] width 311 height 13
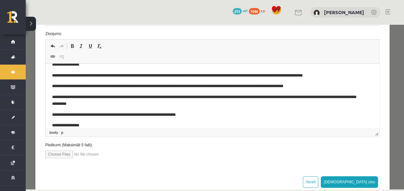
click at [175, 114] on p "**********" at bounding box center [207, 114] width 311 height 7
click at [199, 116] on p "**********" at bounding box center [207, 114] width 311 height 7
click at [84, 154] on input "file" at bounding box center [81, 154] width 73 height 8
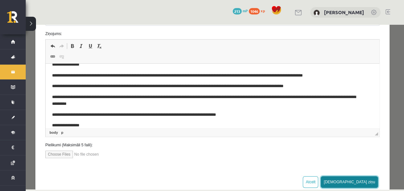
click at [364, 181] on button "[DEMOGRAPHIC_DATA] ziņu" at bounding box center [349, 182] width 57 height 12
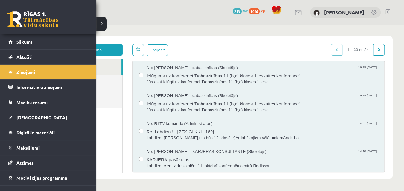
scroll to position [0, 0]
click at [35, 114] on span "[DEMOGRAPHIC_DATA]" at bounding box center [41, 117] width 50 height 6
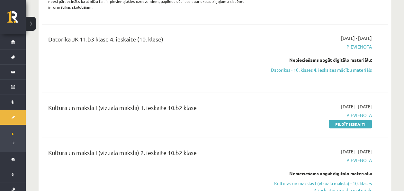
scroll to position [1490, 0]
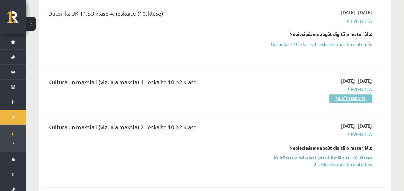
click at [358, 94] on link "Pildīt ieskaiti" at bounding box center [350, 98] width 43 height 8
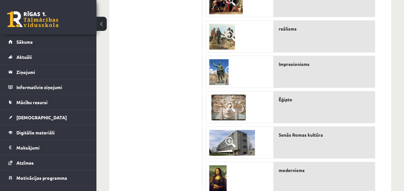
scroll to position [207, 0]
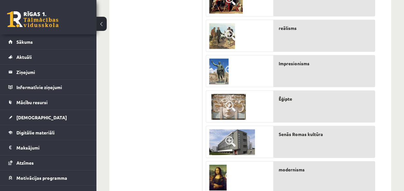
click at [100, 22] on button at bounding box center [101, 24] width 10 height 14
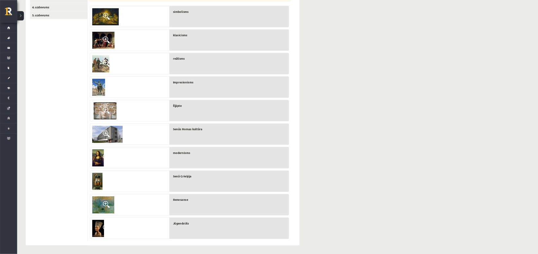
scroll to position [0, 0]
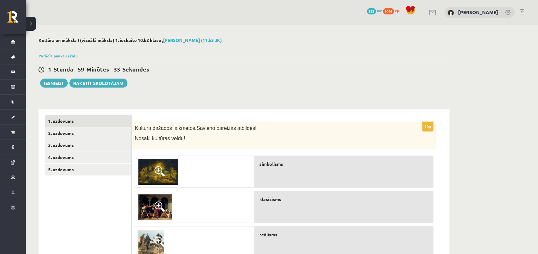
drag, startPoint x: 383, startPoint y: 0, endPoint x: 535, endPoint y: 55, distance: 161.6
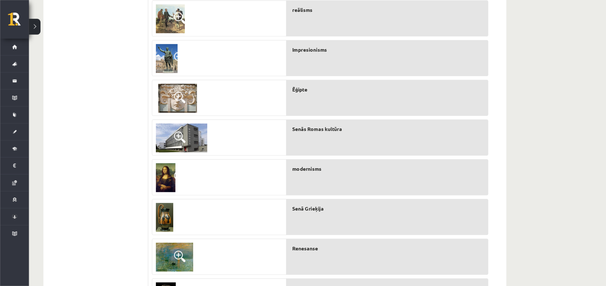
scroll to position [226, 0]
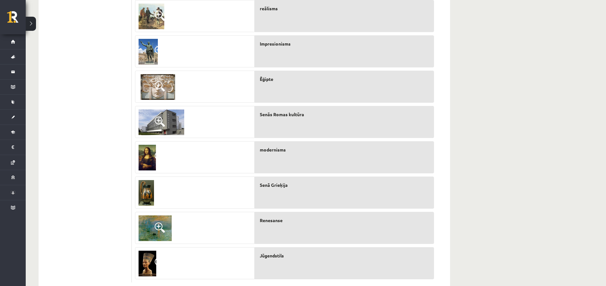
drag, startPoint x: 500, startPoint y: 0, endPoint x: 601, endPoint y: 55, distance: 114.3
click at [403, 55] on div "**********" at bounding box center [316, 50] width 580 height 504
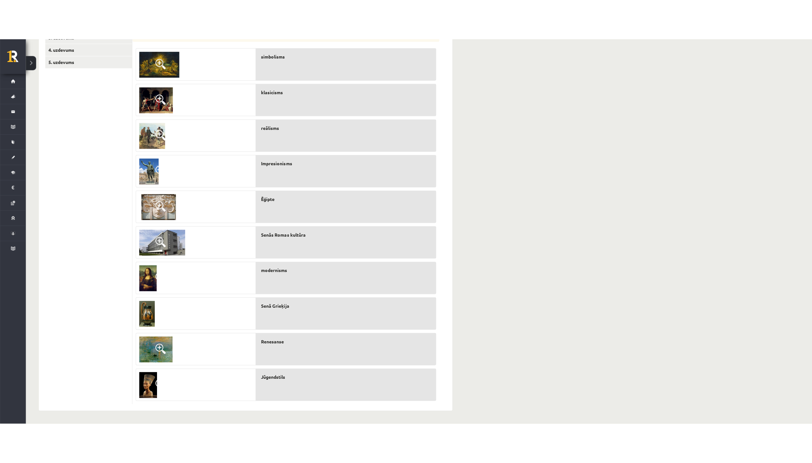
scroll to position [66, 0]
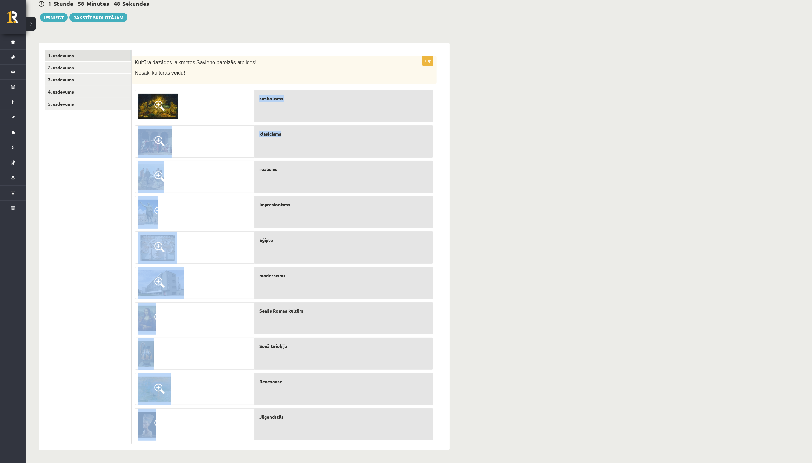
drag, startPoint x: 249, startPoint y: 89, endPoint x: 320, endPoint y: 142, distance: 88.7
click at [320, 142] on fieldset "simbolisms klasicisms reālisms Impresionisms [GEOGRAPHIC_DATA] modernisms Senās…" at bounding box center [284, 263] width 299 height 353
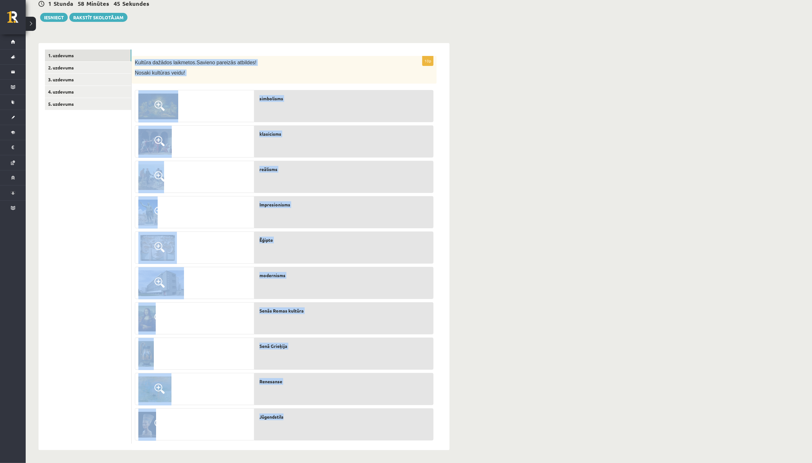
drag, startPoint x: 134, startPoint y: 56, endPoint x: 324, endPoint y: 418, distance: 408.6
click at [324, 190] on div "10p Kultūra dažādos laikmetos. Savieno pareizās atbildes! Nosaki kultūras veidu…" at bounding box center [284, 249] width 305 height 387
copy div "Kultūra dažādos laikmetos. Savieno pareizās atbildes! Nosaki kultūras veidu! si…"
click at [403, 190] on div "**********" at bounding box center [419, 211] width 787 height 504
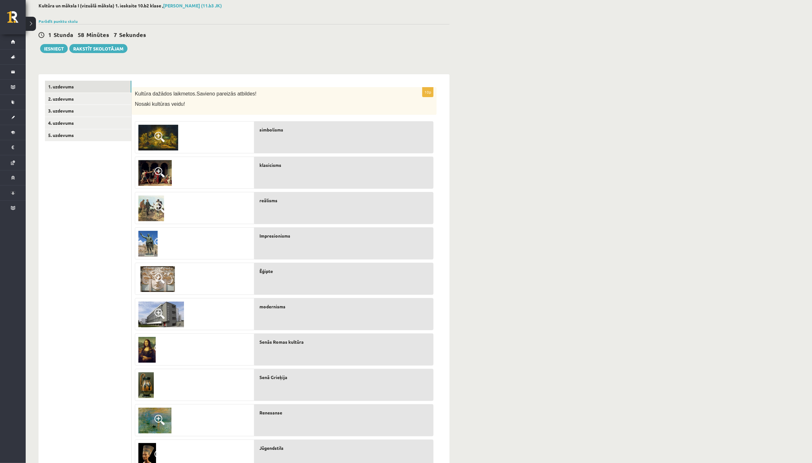
scroll to position [0, 0]
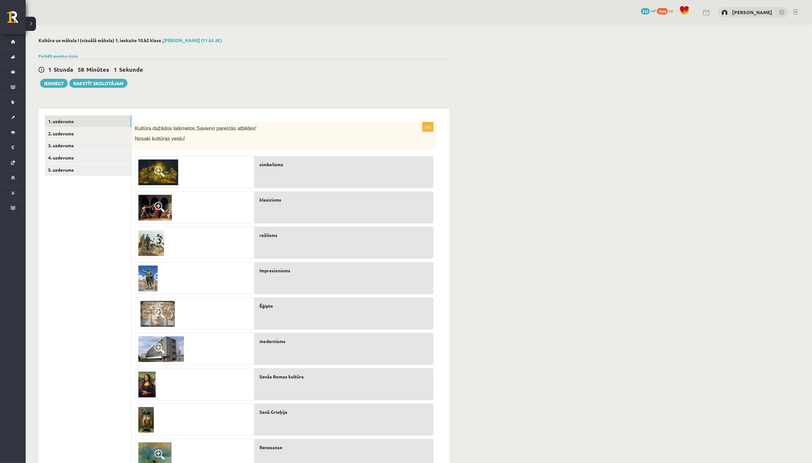
click at [403, 81] on div "**********" at bounding box center [419, 277] width 787 height 504
click at [403, 143] on div "**********" at bounding box center [419, 277] width 787 height 504
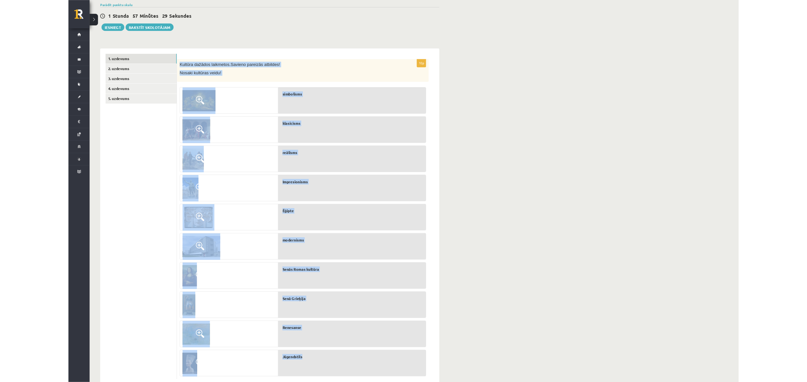
scroll to position [66, 0]
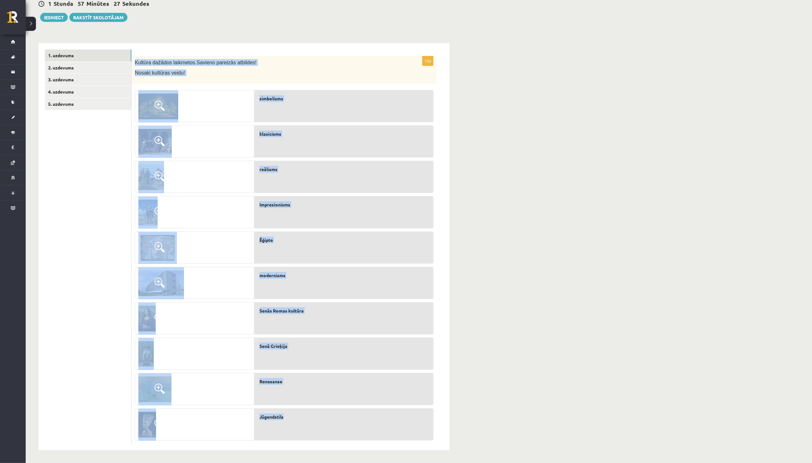
drag, startPoint x: 133, startPoint y: 125, endPoint x: 324, endPoint y: 410, distance: 343.5
click at [324, 190] on div "10p Kultūra dažādos laikmetos. Savieno pareizās atbildes! Nosaki kultūras veidu…" at bounding box center [284, 249] width 305 height 387
copy div "Kultūra dažādos laikmetos. Savieno pareizās atbildes! Nosaki kultūras veidu! si…"
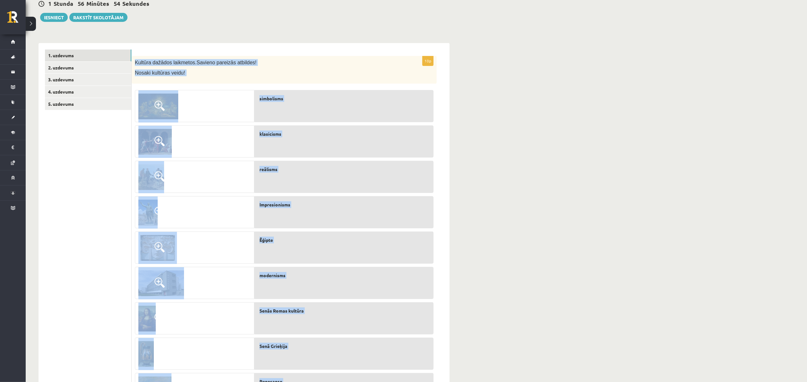
click at [403, 129] on div "**********" at bounding box center [417, 211] width 782 height 504
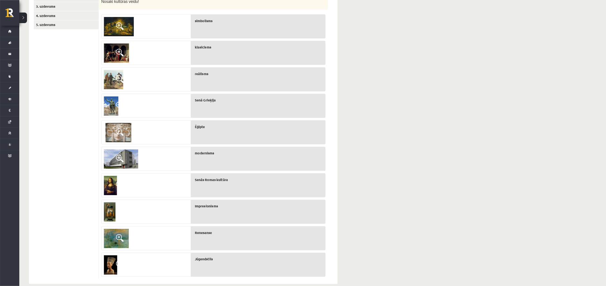
scroll to position [132, 0]
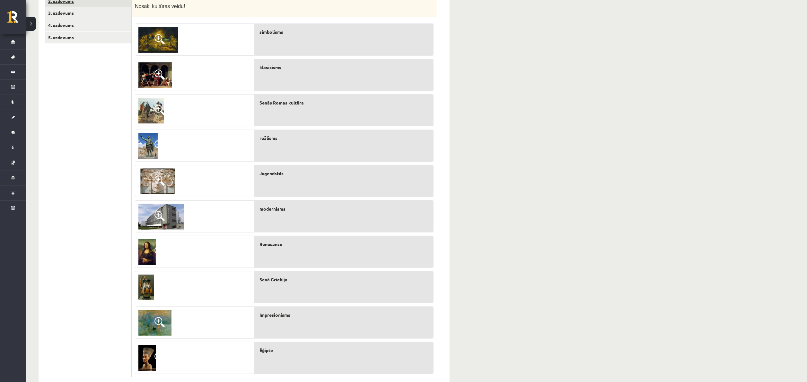
click at [60, 3] on link "2. uzdevums" at bounding box center [88, 1] width 86 height 12
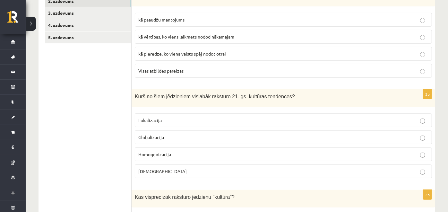
drag, startPoint x: 787, startPoint y: 0, endPoint x: 444, endPoint y: 33, distance: 344.7
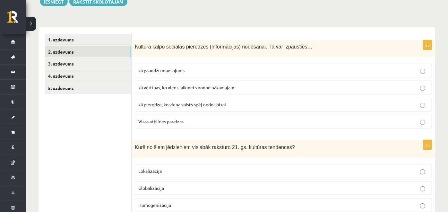
scroll to position [90, 0]
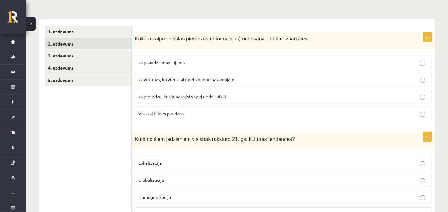
click at [298, 80] on p "kā vērtības, ko viens laikmets nodod nākamajam" at bounding box center [283, 79] width 290 height 7
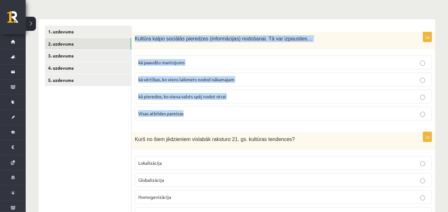
drag, startPoint x: 134, startPoint y: 38, endPoint x: 245, endPoint y: 108, distance: 131.7
click at [245, 108] on div "2p Kultūra kalpo sociālās pieredzes (informācijas) nodošanai. Tā var izpausties…" at bounding box center [284, 79] width 304 height 94
copy div "Kultūra kalpo sociālās pieredzes (informācijas) nodošanai. Tā var izpausties… k…"
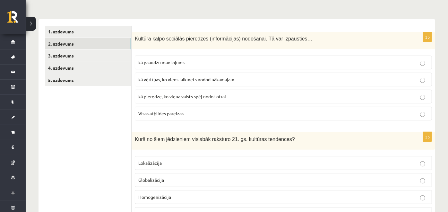
click at [175, 117] on label "Visas atbildes pareizas" at bounding box center [283, 114] width 297 height 14
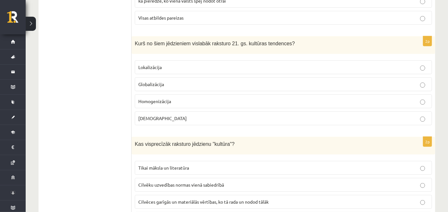
scroll to position [199, 0]
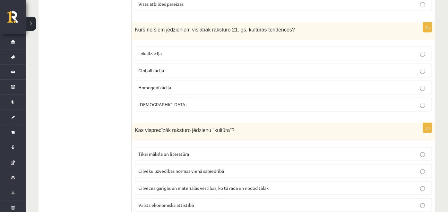
click at [263, 69] on p "Globalizācija" at bounding box center [283, 70] width 290 height 7
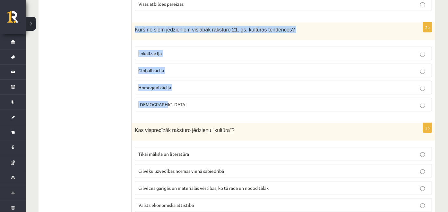
drag, startPoint x: 134, startPoint y: 30, endPoint x: 238, endPoint y: 105, distance: 128.8
click at [238, 105] on div "2p Kurš no šiem jēdzieniem vislabāk raksturo 21. gs. kultūras tendences? Lokali…" at bounding box center [284, 69] width 304 height 94
copy div "Kurš no šiem jēdzieniem vislabāk raksturo 21. gs. kultūras tendences? Lokalizāc…"
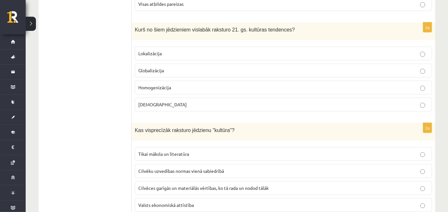
drag, startPoint x: 82, startPoint y: 86, endPoint x: 132, endPoint y: 17, distance: 84.9
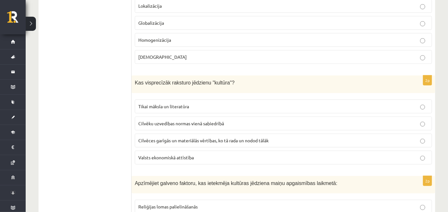
scroll to position [275, 0]
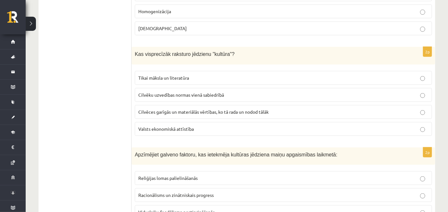
click at [329, 109] on p "Cilvēces garīgās un materiālās vērtības, ko tā rada un nodod tālāk" at bounding box center [283, 112] width 290 height 7
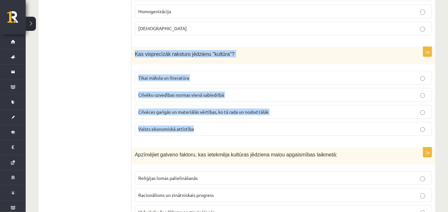
drag, startPoint x: 134, startPoint y: 48, endPoint x: 254, endPoint y: 129, distance: 145.4
click at [254, 129] on div "2p Kas visprecīzāk raksturo jēdzienu "kultūra"? Tikai māksla un literatūra Cilv…" at bounding box center [284, 94] width 304 height 94
copy div "Kas visprecīzāk raksturo jēdzienu "kultūra"? Tikai māksla un literatūra Cilvēku…"
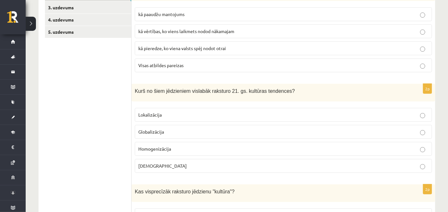
scroll to position [136, 0]
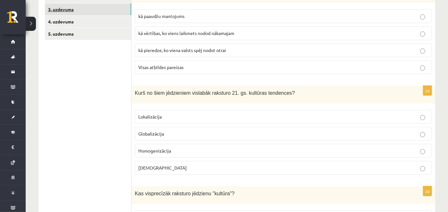
click at [80, 5] on link "3. uzdevums" at bounding box center [88, 10] width 86 height 12
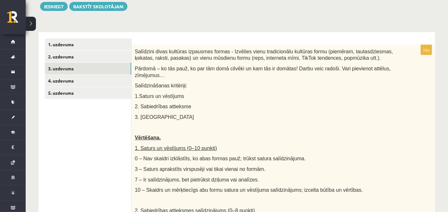
scroll to position [76, 0]
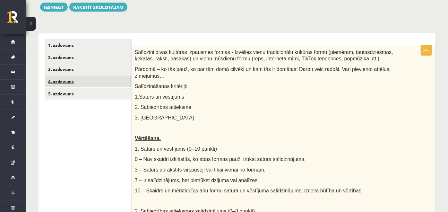
click at [110, 82] on link "4. uzdevums" at bounding box center [88, 81] width 86 height 12
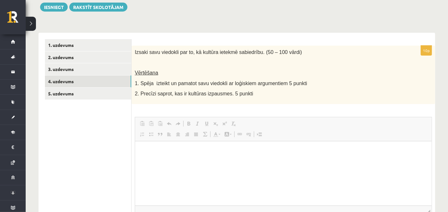
scroll to position [0, 0]
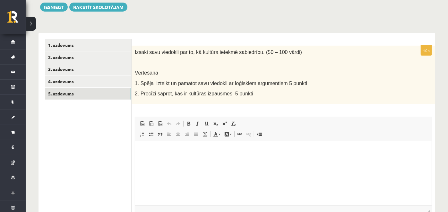
click at [75, 93] on link "5. uzdevums" at bounding box center [88, 94] width 86 height 12
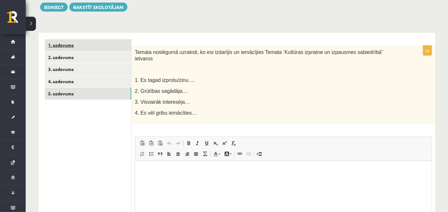
click at [76, 44] on link "1. uzdevums" at bounding box center [88, 45] width 86 height 12
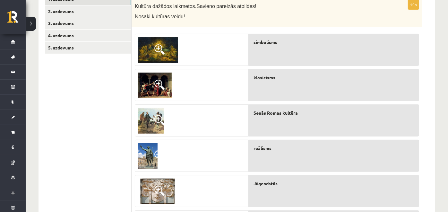
scroll to position [54, 0]
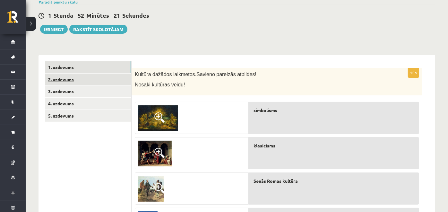
click at [62, 76] on link "2. uzdevums" at bounding box center [88, 80] width 86 height 12
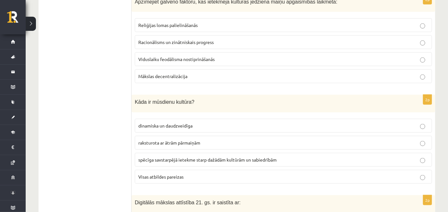
scroll to position [414, 0]
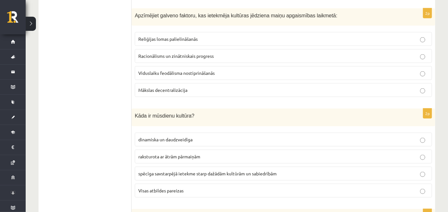
click at [301, 91] on label "Mākslas decentralizācija" at bounding box center [283, 90] width 297 height 14
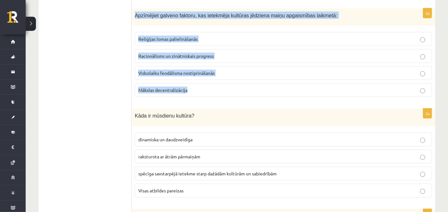
drag, startPoint x: 132, startPoint y: 12, endPoint x: 243, endPoint y: 96, distance: 140.1
click at [243, 96] on div "2p Apzīmējiet galveno faktoru, kas ietekmēja kultūras jēdziena maiņu apgaismība…" at bounding box center [284, 55] width 304 height 94
copy div "Apzīmējiet galveno faktoru, kas ietekmēja kultūras jēdziena maiņu apgaismības l…"
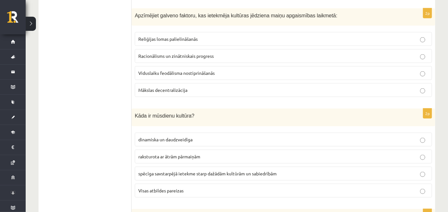
click at [163, 56] on p "Racionālisms un zinātniskais progress" at bounding box center [283, 56] width 290 height 7
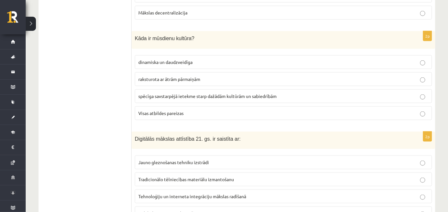
scroll to position [502, 0]
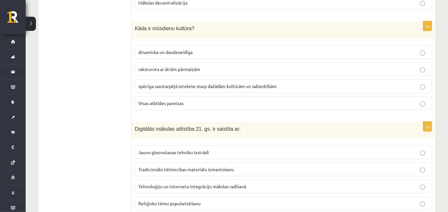
click at [358, 101] on p "Visas atbildes pareizas" at bounding box center [283, 103] width 290 height 7
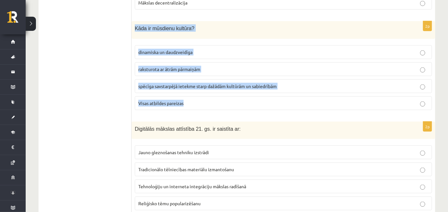
drag, startPoint x: 134, startPoint y: 24, endPoint x: 252, endPoint y: 103, distance: 141.9
click at [252, 103] on div "2p Kāda ir mūsdienu kultūra? dinamiska un daudzveidīga raksturota ar ātrām pārm…" at bounding box center [284, 68] width 304 height 94
copy div "Kāda ir mūsdienu kultūra? dinamiska un daudzveidīga raksturota ar ātrām pārmaiņ…"
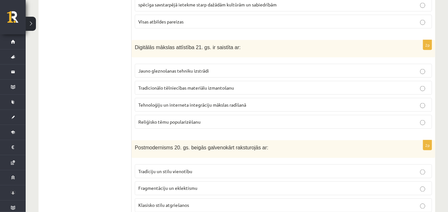
scroll to position [589, 0]
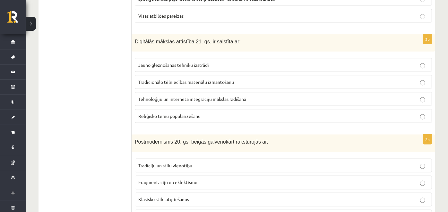
click at [327, 96] on p "Tehnoloģiju un interneta integrāciju mākslas radīšanā" at bounding box center [283, 99] width 290 height 7
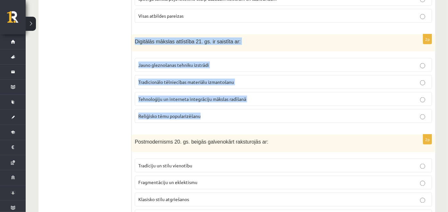
drag, startPoint x: 134, startPoint y: 36, endPoint x: 294, endPoint y: 119, distance: 180.5
click at [294, 119] on div "2p Digitālās mākslas attīstība 21. gs. ir saistīta ar: Jauno gleznošanas tehnik…" at bounding box center [284, 81] width 304 height 94
copy div "Digitālās mākslas attīstība 21. gs. ir saistīta ar: Jauno gleznošanas tehniku i…"
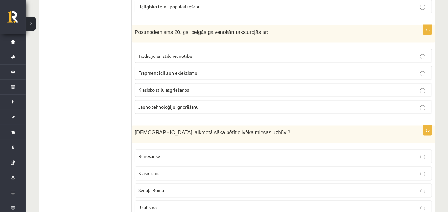
scroll to position [703, 0]
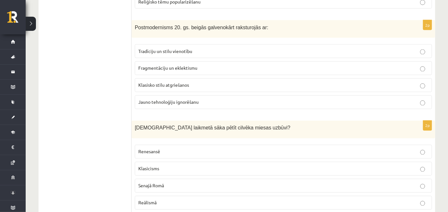
click at [268, 83] on p "Klasisko stilu atgriešanos" at bounding box center [283, 85] width 290 height 7
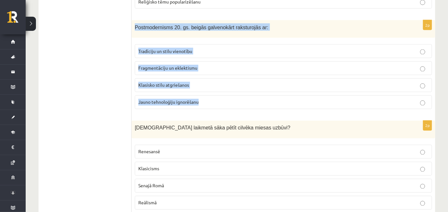
drag, startPoint x: 148, startPoint y: 23, endPoint x: 248, endPoint y: 102, distance: 127.6
click at [248, 102] on div "2p Postmodernisms 20. gs. beigās galvenokārt raksturojās ar: Tradīciju un stilu…" at bounding box center [284, 67] width 304 height 94
copy div "Postmodernisms 20. gs. beigās galvenokārt raksturojās ar: Tradīciju un stilu vi…"
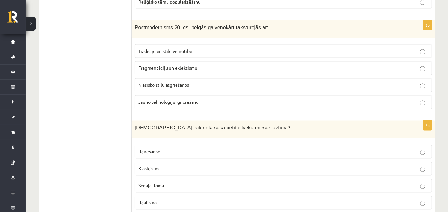
click at [103, 101] on ul "1. uzdevums 2. uzdevums 3. uzdevums 4. uzdevums 5. uzdevums" at bounding box center [88, 168] width 87 height 1513
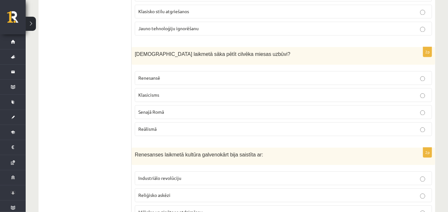
scroll to position [789, 0]
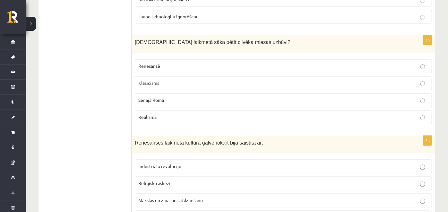
click at [340, 63] on p "Renesansē" at bounding box center [283, 66] width 290 height 7
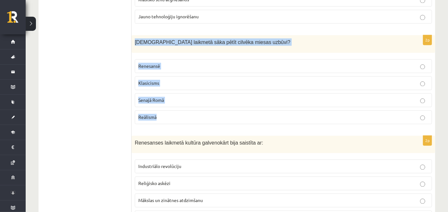
drag, startPoint x: 131, startPoint y: 34, endPoint x: 233, endPoint y: 117, distance: 131.2
click at [233, 117] on div "2p Kurā laikmetā sāka pētīt cilvēka miesas uzbūvi? Renesansē Klasicisms Senajā …" at bounding box center [284, 82] width 304 height 94
copy div "Kurā laikmetā sāka pētīt cilvēka miesas uzbūvi? Renesansē Klasicisms Senajā Rom…"
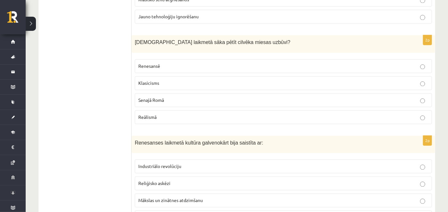
drag, startPoint x: 93, startPoint y: 86, endPoint x: 132, endPoint y: 20, distance: 76.2
click at [93, 85] on ul "1. uzdevums 2. uzdevums 3. uzdevums 4. uzdevums 5. uzdevums" at bounding box center [88, 82] width 87 height 1513
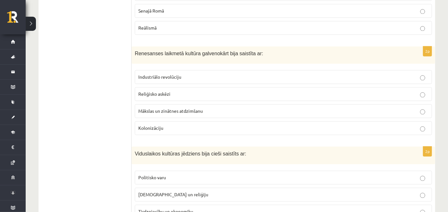
scroll to position [895, 0]
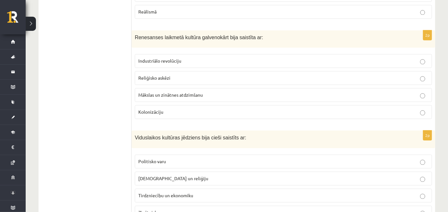
click at [263, 92] on p "Mākslas un zinātnes atdzimšanu" at bounding box center [283, 95] width 290 height 7
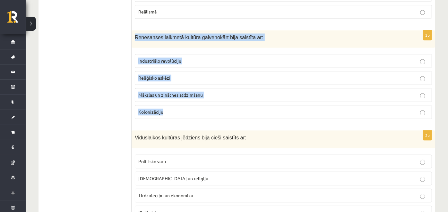
drag, startPoint x: 137, startPoint y: 29, endPoint x: 216, endPoint y: 99, distance: 105.4
click at [216, 99] on div "2p Renesanses laikmetā kultūra galvenokārt bija saistīta ar: Industriālo revolū…" at bounding box center [284, 77] width 304 height 94
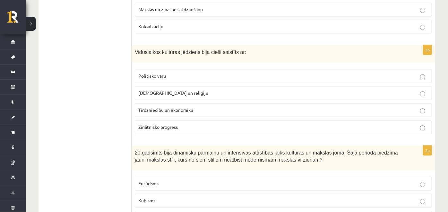
scroll to position [995, 0]
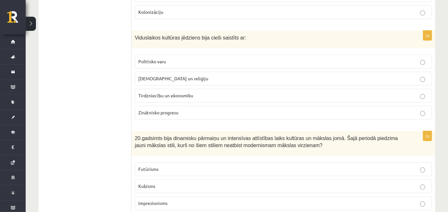
click at [152, 75] on span "Baznīcu un reliģiju" at bounding box center [173, 78] width 70 height 6
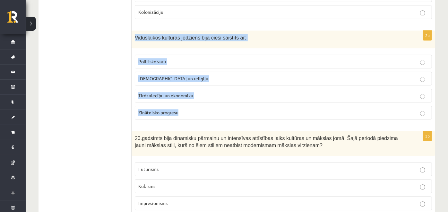
drag, startPoint x: 135, startPoint y: 29, endPoint x: 201, endPoint y: 99, distance: 96.1
click at [201, 99] on div "2p Viduslaikos kultūras jēdziens bija cieši saistīts ar: Politisko varu Baznīcu…" at bounding box center [284, 78] width 304 height 94
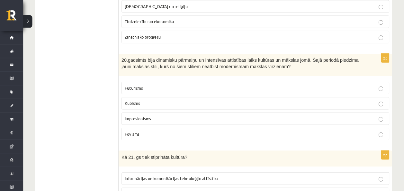
scroll to position [1066, 0]
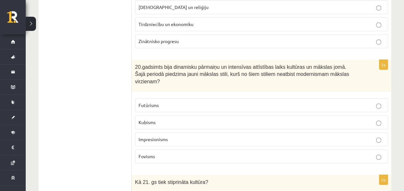
drag, startPoint x: 381, startPoint y: 2, endPoint x: 102, endPoint y: 102, distance: 296.1
click at [149, 119] on span "Kubisms" at bounding box center [146, 122] width 17 height 6
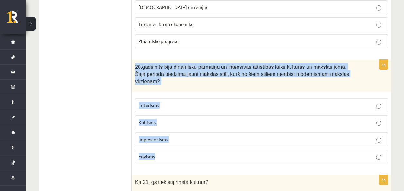
drag, startPoint x: 134, startPoint y: 55, endPoint x: 190, endPoint y: 128, distance: 92.3
click at [191, 128] on div "2p 20.gadsimts bija dinamisku pārmaiņu un intensīvas attīstības laiks kultūras …" at bounding box center [261, 114] width 259 height 109
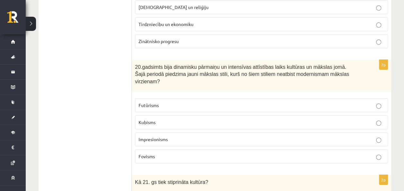
drag, startPoint x: 190, startPoint y: 128, endPoint x: 111, endPoint y: 100, distance: 84.0
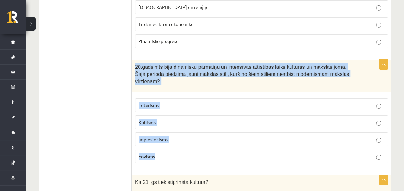
drag, startPoint x: 137, startPoint y: 54, endPoint x: 213, endPoint y: 139, distance: 113.7
click at [213, 139] on div "2p 20.gadsimts bija dinamisku pārmaiņu un intensīvas attīstības laiks kultūras …" at bounding box center [261, 114] width 259 height 109
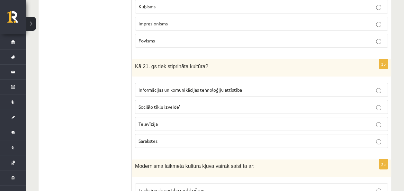
scroll to position [1194, 0]
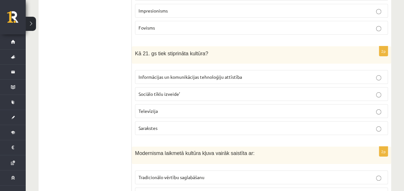
click at [164, 74] on span "Informācijas un komunikācijas tehnoloģiju attīstība" at bounding box center [189, 77] width 103 height 6
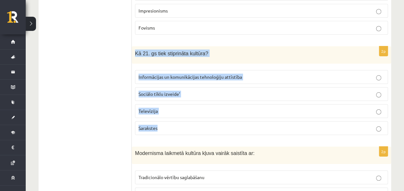
drag, startPoint x: 135, startPoint y: 34, endPoint x: 209, endPoint y: 108, distance: 105.4
click at [209, 108] on div "2p Kā 21. gs tiek stiprināta kultūra? Informācijas un komunikācijas tehnoloģiju…" at bounding box center [261, 93] width 259 height 94
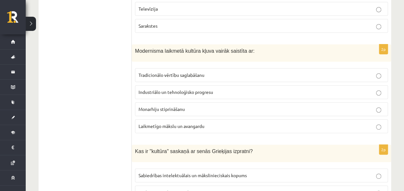
scroll to position [1297, 0]
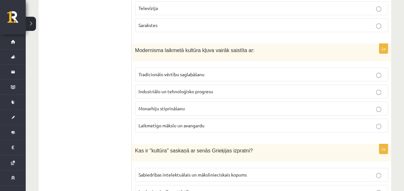
drag, startPoint x: 206, startPoint y: 75, endPoint x: 182, endPoint y: 66, distance: 25.5
click at [206, 88] on p "Industriālo un tehnoloģisko progresu" at bounding box center [261, 91] width 246 height 7
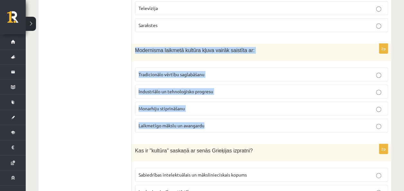
drag, startPoint x: 134, startPoint y: 30, endPoint x: 226, endPoint y: 105, distance: 118.7
click at [226, 105] on div "2p Modernisma laikmetā kultūra kļuva vairāk saistīta ar: Tradicionālo vērtību s…" at bounding box center [261, 91] width 259 height 94
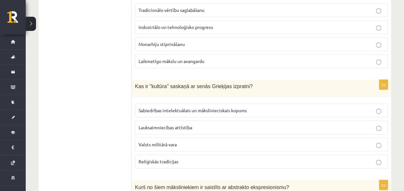
scroll to position [1348, 0]
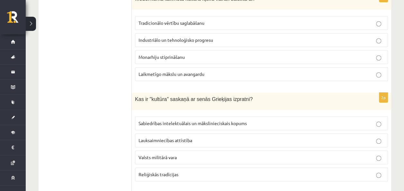
click at [172, 71] on span "Laikmetīgo mākslu un avangardu" at bounding box center [171, 74] width 66 height 6
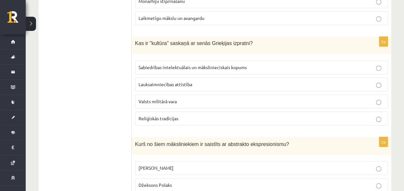
scroll to position [1406, 0]
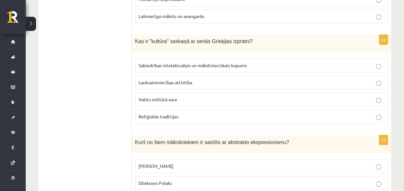
click at [286, 113] on p "Reliģiskās tradīcijas" at bounding box center [261, 116] width 246 height 7
drag, startPoint x: 134, startPoint y: 21, endPoint x: 215, endPoint y: 99, distance: 112.5
drag, startPoint x: 63, startPoint y: 69, endPoint x: 73, endPoint y: 65, distance: 11.1
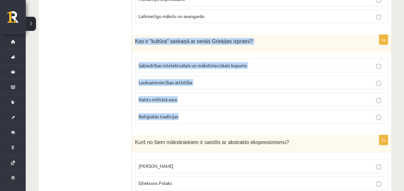
drag, startPoint x: 134, startPoint y: 15, endPoint x: 206, endPoint y: 93, distance: 106.6
click at [206, 93] on div "2p Kas ir "kultūra" saskaņā ar senās Grieķijas izpratni? Sabiedrības intelektuā…" at bounding box center [261, 82] width 259 height 94
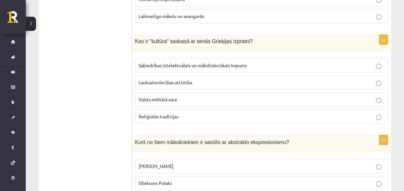
click at [153, 62] on span "Sabiedrības intelektuālais un mākslinieciskais kopums" at bounding box center [192, 65] width 108 height 6
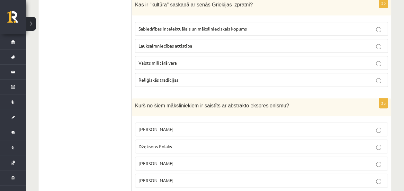
click at [272, 126] on p "Pablo Pikaso" at bounding box center [261, 129] width 246 height 7
drag, startPoint x: 139, startPoint y: 84, endPoint x: 218, endPoint y: 165, distance: 112.9
click at [218, 165] on div "2p Kurš no šiem māksliniekiem ir saistīts ar abstrakto ekspresionismu? Pablo Pi…" at bounding box center [261, 145] width 259 height 94
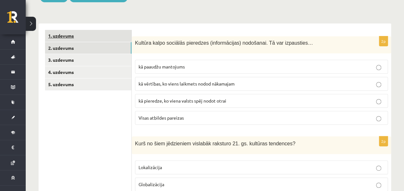
scroll to position [89, 0]
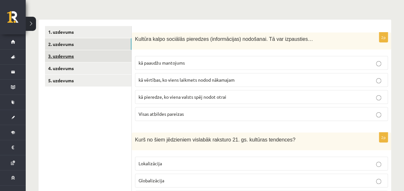
click at [73, 56] on link "3. uzdevums" at bounding box center [88, 56] width 86 height 12
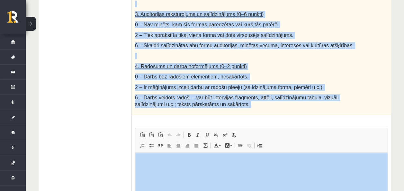
scroll to position [438, 0]
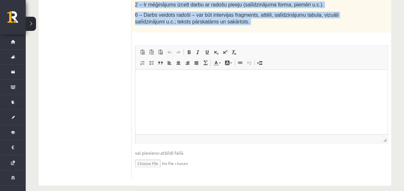
drag, startPoint x: 134, startPoint y: 35, endPoint x: 300, endPoint y: 38, distance: 166.4
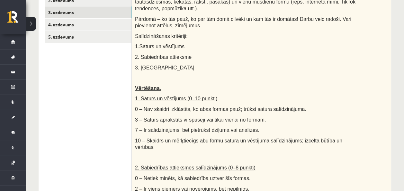
scroll to position [132, 0]
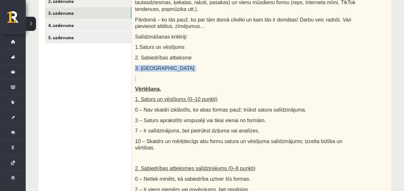
drag, startPoint x: 402, startPoint y: 58, endPoint x: 402, endPoint y: 75, distance: 16.4
drag, startPoint x: 402, startPoint y: 75, endPoint x: 399, endPoint y: 89, distance: 14.8
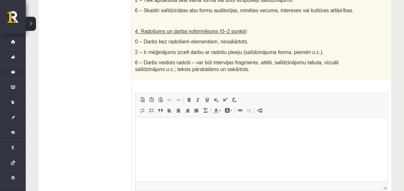
scroll to position [418, 0]
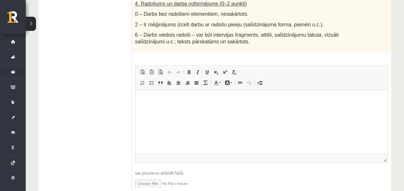
click at [232, 109] on html at bounding box center [261, 99] width 252 height 20
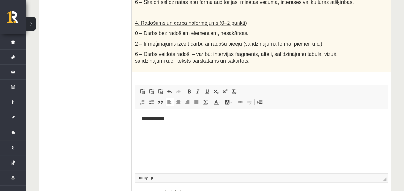
scroll to position [413, 0]
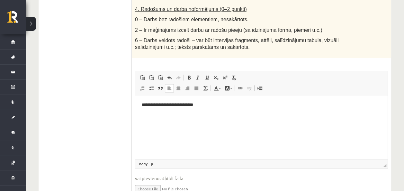
click at [167, 104] on p "**********" at bounding box center [261, 104] width 239 height 7
click at [209, 105] on p "**********" at bounding box center [261, 104] width 239 height 7
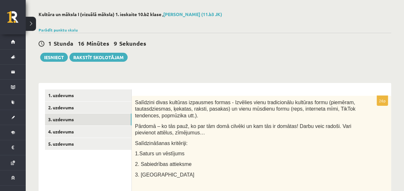
scroll to position [24, 0]
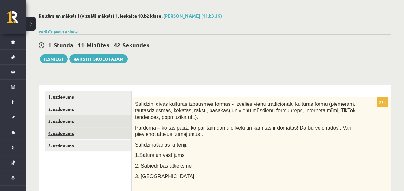
click at [57, 129] on link "4. uzdevums" at bounding box center [88, 133] width 86 height 12
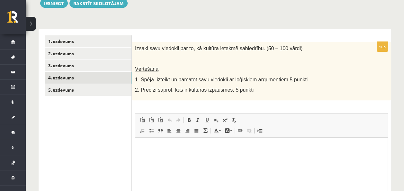
scroll to position [81, 0]
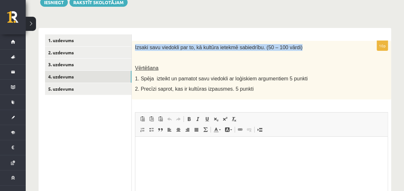
drag, startPoint x: 136, startPoint y: 47, endPoint x: 301, endPoint y: 42, distance: 165.5
click at [301, 42] on div "Izsaki savu viedokli par to, kā kultūra ietekmē sabiedrību. (50 – 100 vārdi) Vē…" at bounding box center [261, 70] width 259 height 58
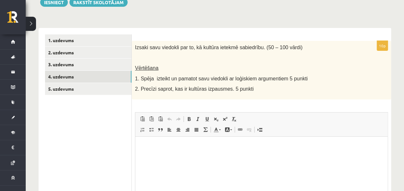
click at [260, 58] on p at bounding box center [245, 57] width 221 height 6
click at [168, 156] on html at bounding box center [261, 146] width 252 height 20
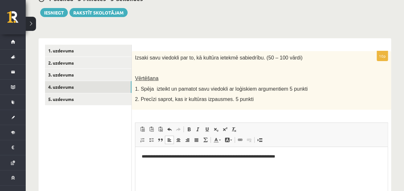
scroll to position [71, 0]
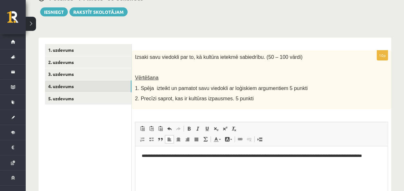
click at [191, 162] on p "**********" at bounding box center [261, 158] width 239 height 13
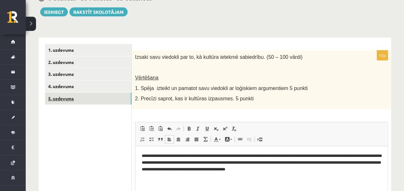
click at [75, 100] on link "5. uzdevums" at bounding box center [88, 99] width 86 height 12
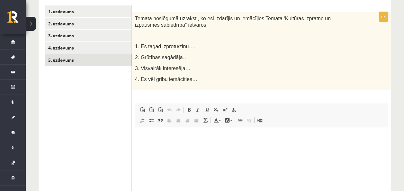
scroll to position [111, 0]
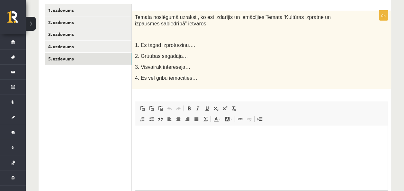
click at [205, 137] on p "Editor, wiswyg-editor-user-answer-47433908721040" at bounding box center [261, 135] width 239 height 7
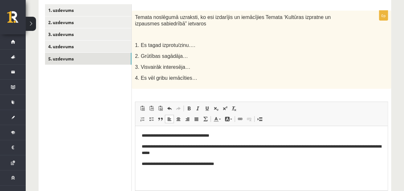
click at [185, 164] on p "**********" at bounding box center [261, 164] width 239 height 7
click at [231, 161] on p "**********" at bounding box center [261, 164] width 239 height 7
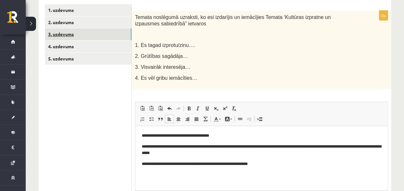
click at [72, 32] on link "3. uzdevums" at bounding box center [88, 34] width 86 height 12
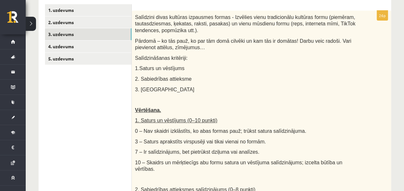
scroll to position [0, 0]
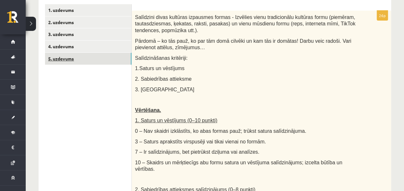
click at [75, 59] on link "5. uzdevums" at bounding box center [88, 59] width 86 height 12
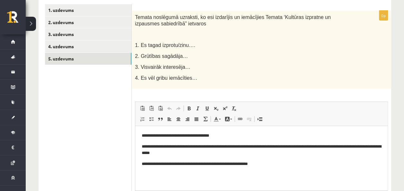
click at [267, 166] on p "**********" at bounding box center [261, 164] width 239 height 7
click at [107, 35] on link "3. uzdevums" at bounding box center [88, 34] width 86 height 12
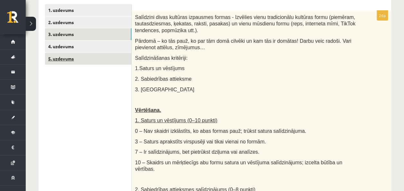
click at [66, 59] on link "5. uzdevums" at bounding box center [88, 59] width 86 height 12
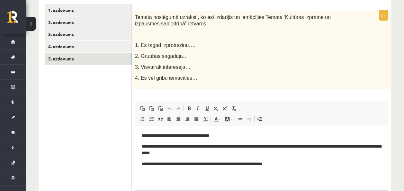
click at [285, 165] on p "**********" at bounding box center [261, 164] width 239 height 7
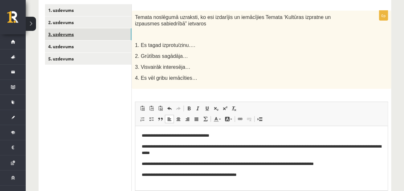
click at [81, 36] on link "3. uzdevums" at bounding box center [88, 34] width 86 height 12
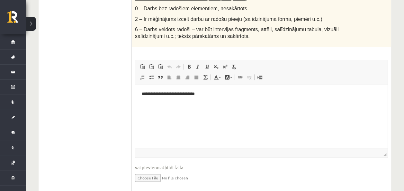
scroll to position [425, 0]
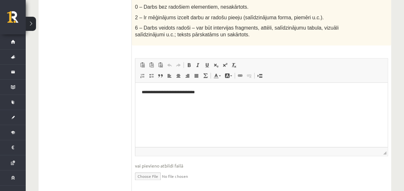
click at [252, 100] on html "**********" at bounding box center [261, 92] width 252 height 20
click at [151, 169] on input "file" at bounding box center [261, 175] width 253 height 13
click at [153, 169] on input "file" at bounding box center [261, 175] width 253 height 13
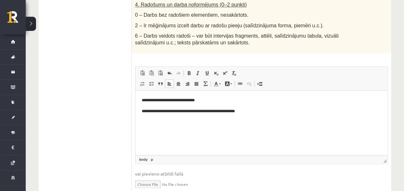
scroll to position [445, 0]
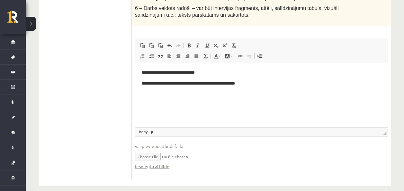
click at [147, 151] on input "file" at bounding box center [261, 155] width 253 height 13
click at [151, 163] on link "Iesniegtā atbilde" at bounding box center [152, 166] width 34 height 7
click at [139, 151] on input "file" at bounding box center [261, 155] width 253 height 13
click at [153, 150] on input "file" at bounding box center [261, 155] width 253 height 13
type input "**********"
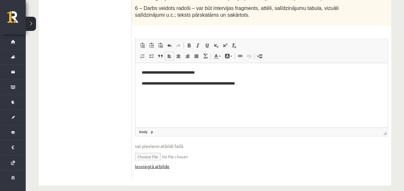
click at [155, 163] on link "Iesniegtā atbilde" at bounding box center [152, 166] width 34 height 7
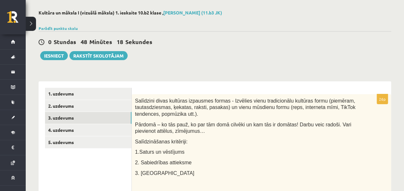
scroll to position [24, 0]
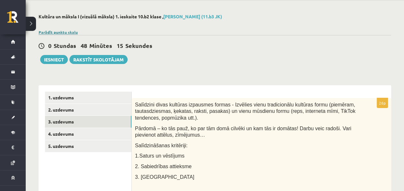
click at [66, 33] on link "Parādīt punktu skalu" at bounding box center [58, 32] width 39 height 5
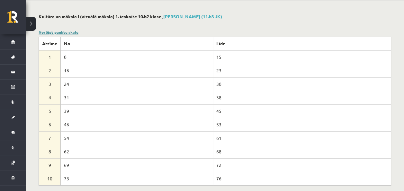
click at [52, 32] on link "Noslēpt punktu skalu" at bounding box center [59, 32] width 40 height 5
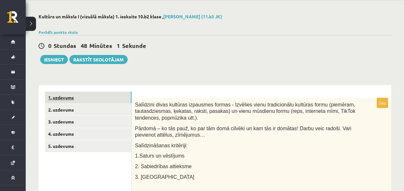
click at [112, 102] on link "1. uzdevums" at bounding box center [88, 98] width 86 height 12
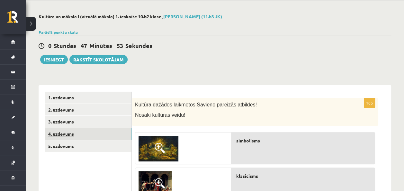
click at [99, 133] on link "4. uzdevums" at bounding box center [88, 134] width 86 height 12
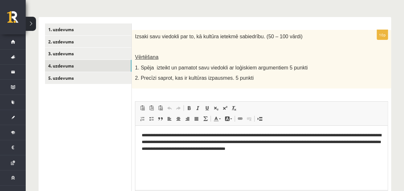
scroll to position [95, 0]
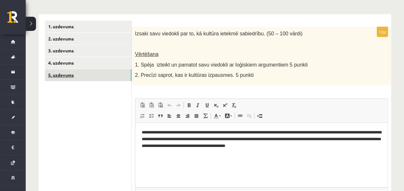
click at [82, 72] on link "5. uzdevums" at bounding box center [88, 75] width 86 height 12
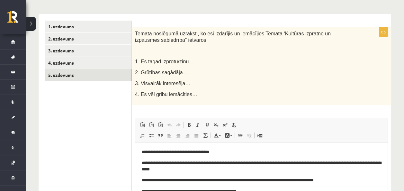
scroll to position [0, 0]
click at [231, 152] on p "**********" at bounding box center [261, 152] width 239 height 7
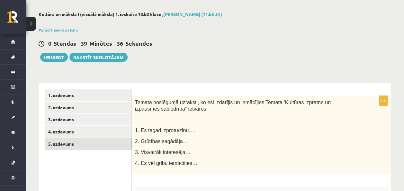
scroll to position [26, 0]
click at [55, 56] on button "Iesniegt" at bounding box center [54, 57] width 28 height 9
